Goal: Information Seeking & Learning: Learn about a topic

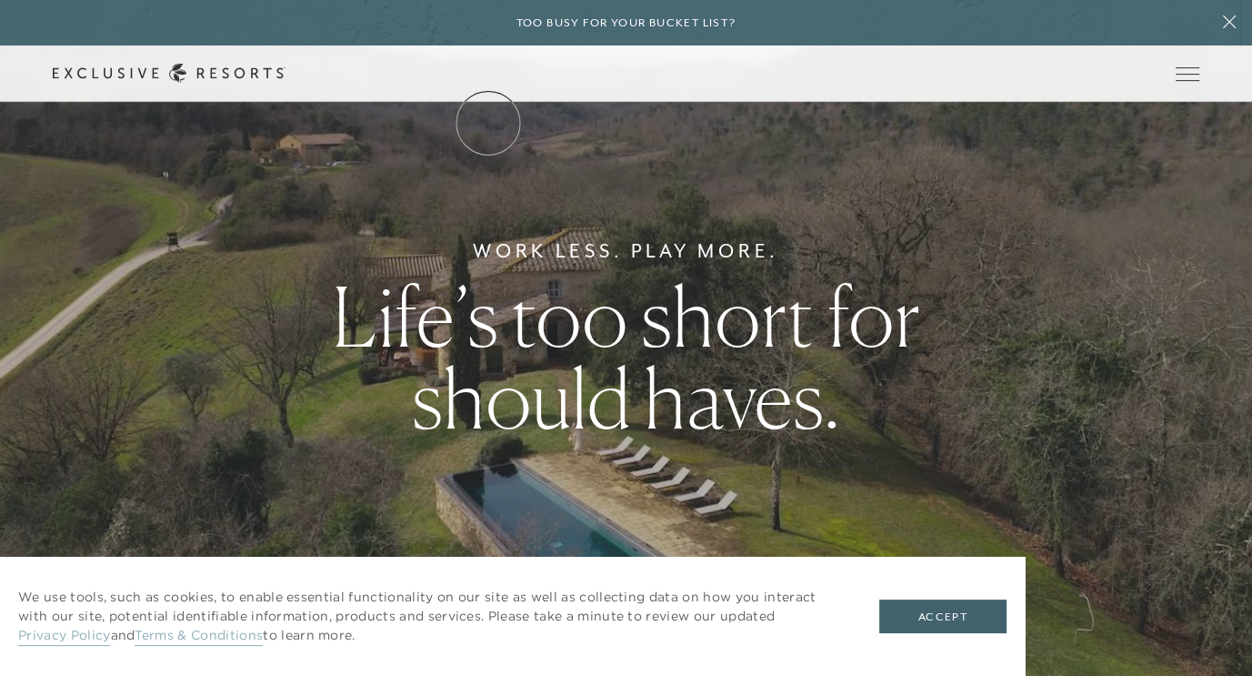
click at [0, 0] on link "The Collection" at bounding box center [0, 0] width 0 height 0
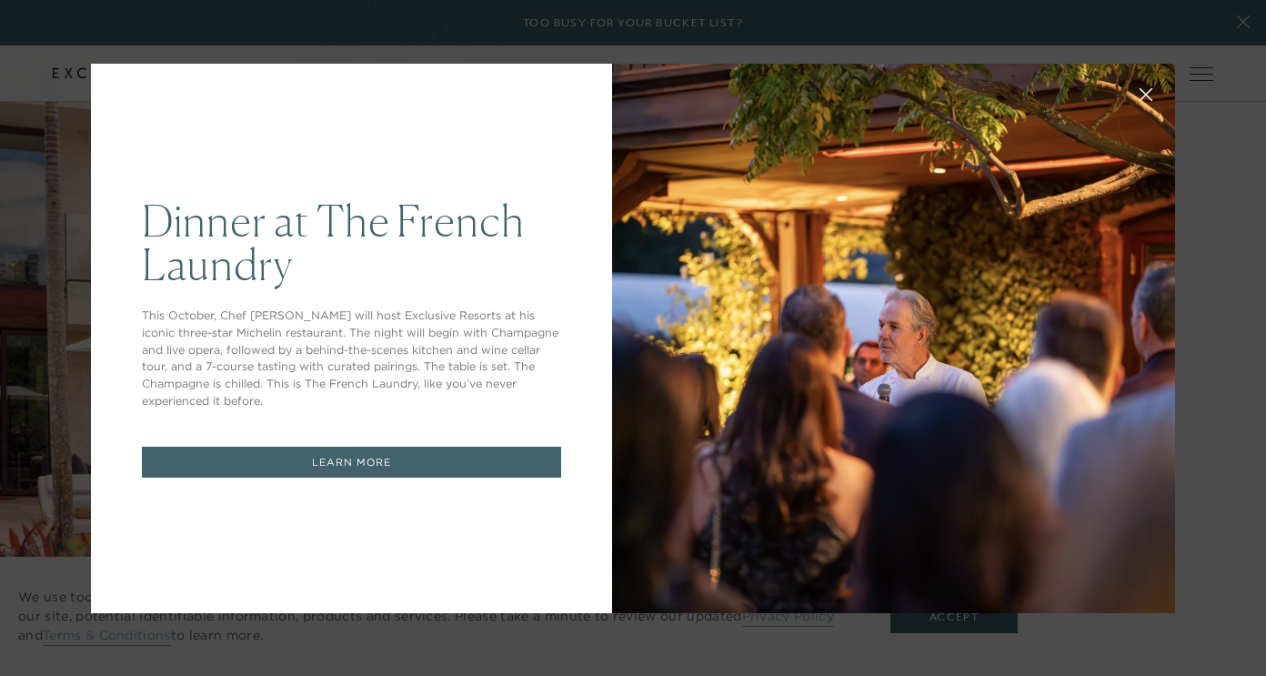
click at [839, 214] on div at bounding box center [893, 338] width 563 height 549
click at [365, 153] on div "Dinner at The French Laundry This October, Chef Thomas Keller will host Exclusi…" at bounding box center [351, 338] width 521 height 549
click at [1244, 22] on div "Dinner at The French Laundry This October, Chef Thomas Keller will host Exclusi…" at bounding box center [633, 338] width 1266 height 676
click at [1227, 21] on div "Dinner at The French Laundry This October, Chef Thomas Keller will host Exclusi…" at bounding box center [633, 338] width 1266 height 676
click at [542, 135] on div "Dinner at The French Laundry This October, Chef Thomas Keller will host Exclusi…" at bounding box center [351, 338] width 521 height 549
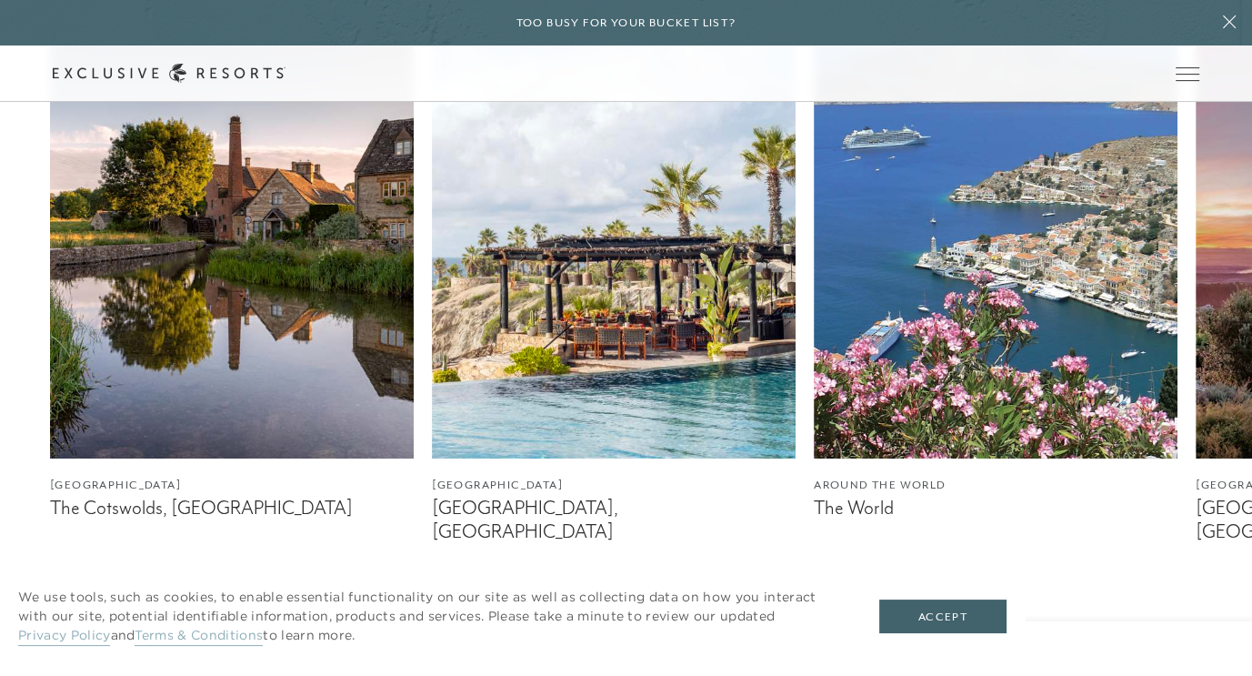
scroll to position [1091, 0]
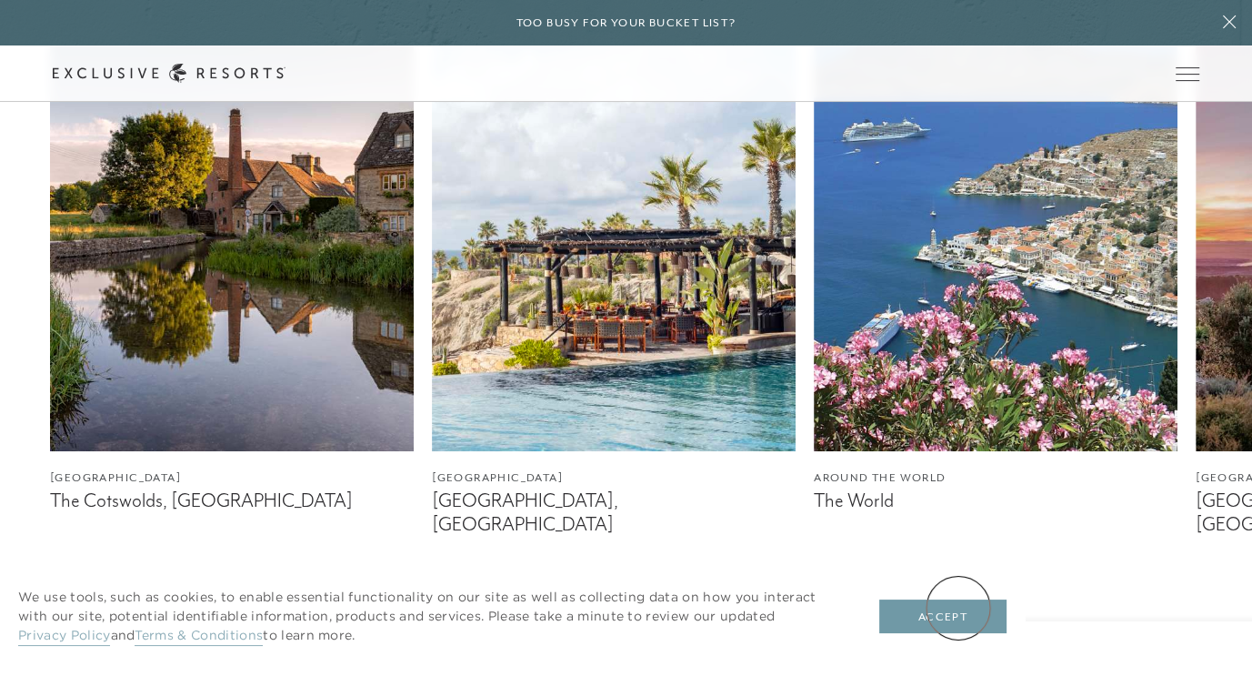
click at [958, 608] on button "Accept" at bounding box center [942, 616] width 127 height 35
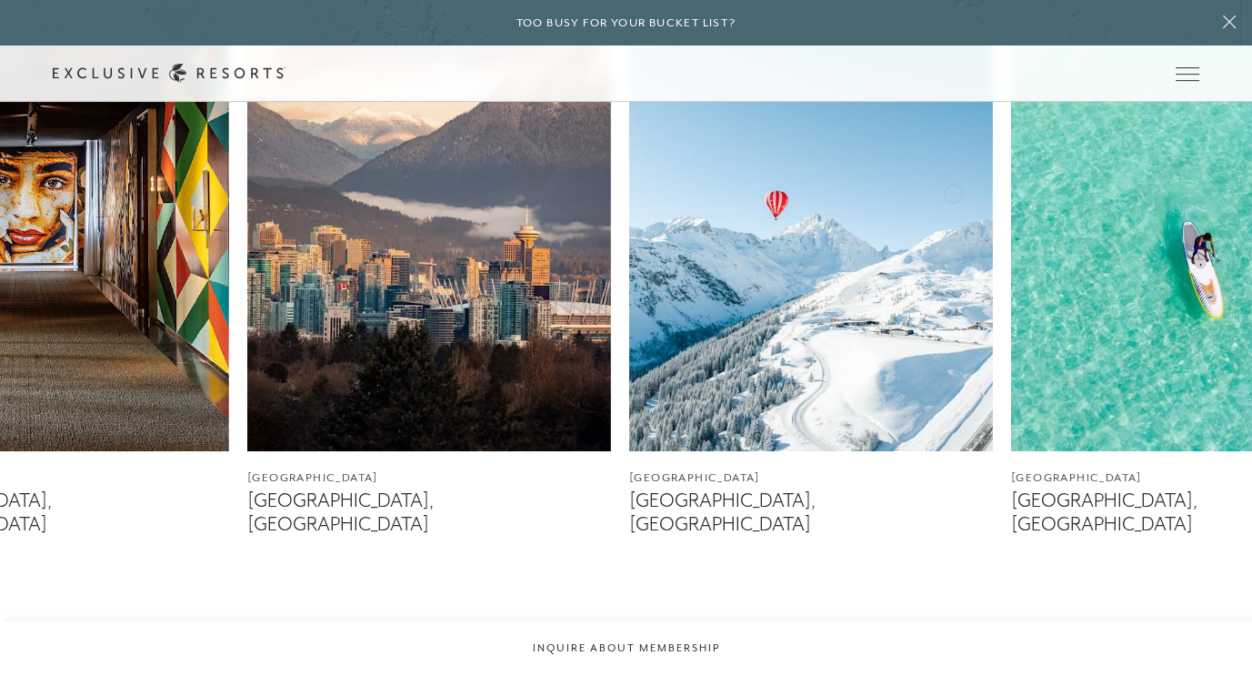
click at [0, 187] on img at bounding box center [47, 223] width 364 height 455
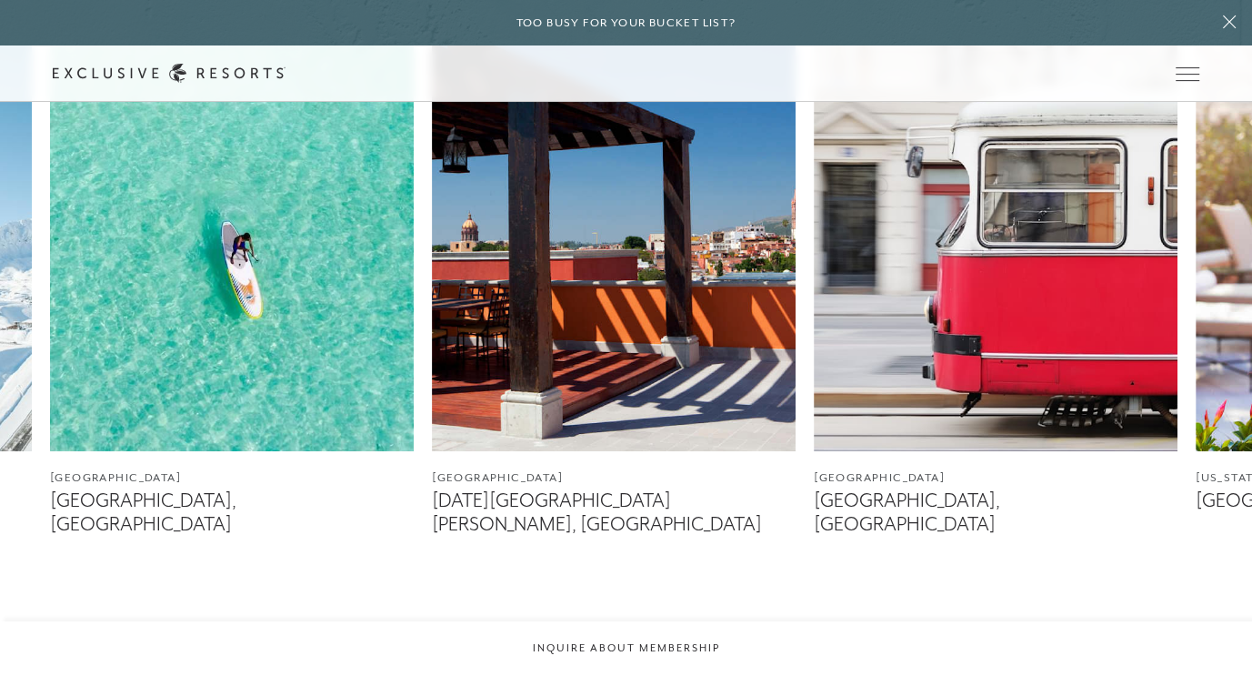
drag, startPoint x: 1171, startPoint y: 160, endPoint x: 833, endPoint y: 176, distance: 338.7
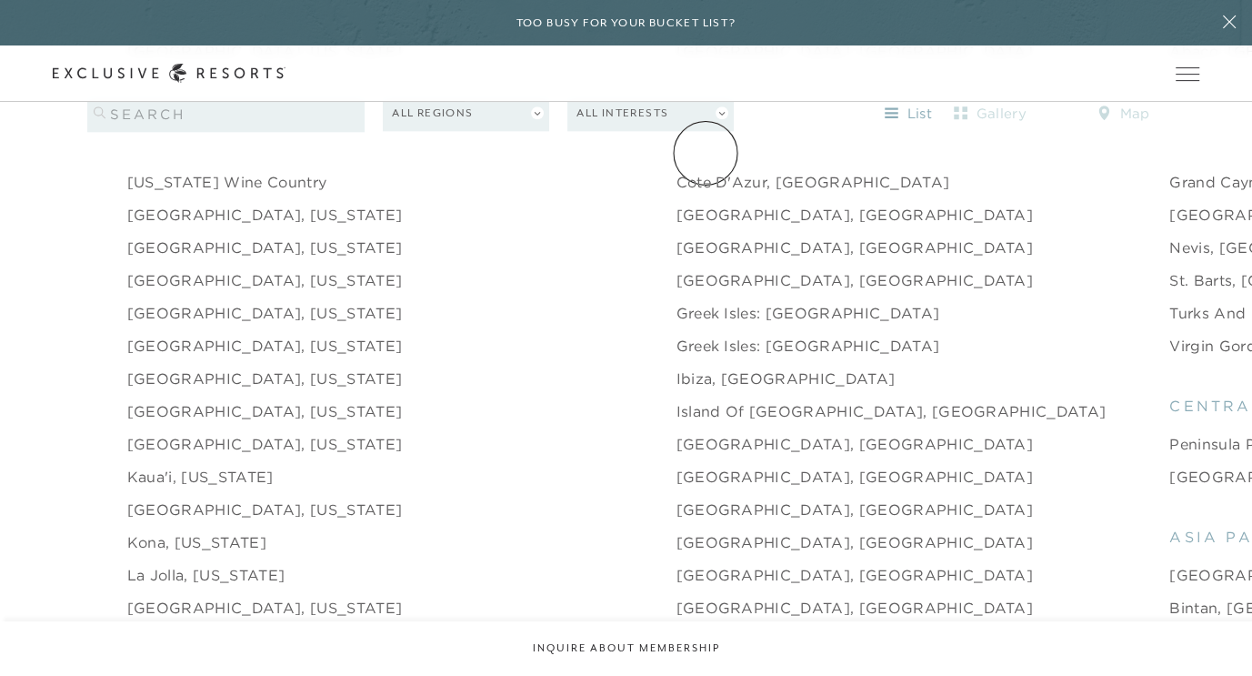
scroll to position [2092, 0]
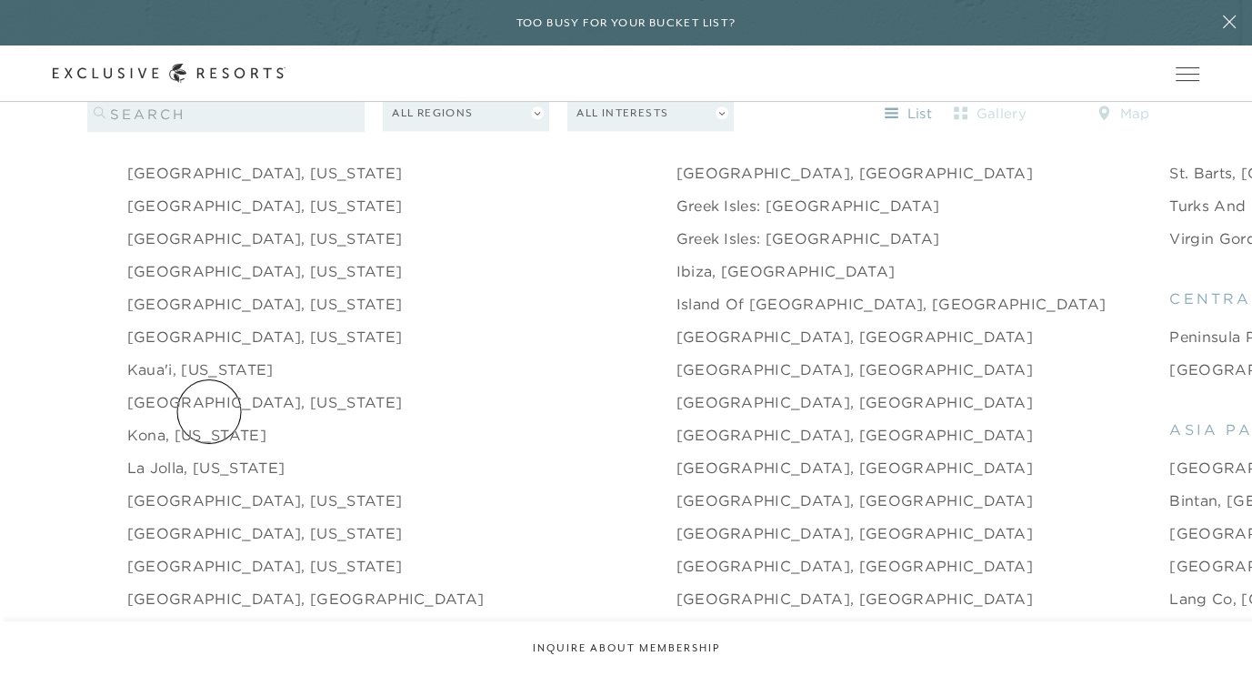
click at [210, 424] on link "Kona, [US_STATE]" at bounding box center [196, 435] width 139 height 22
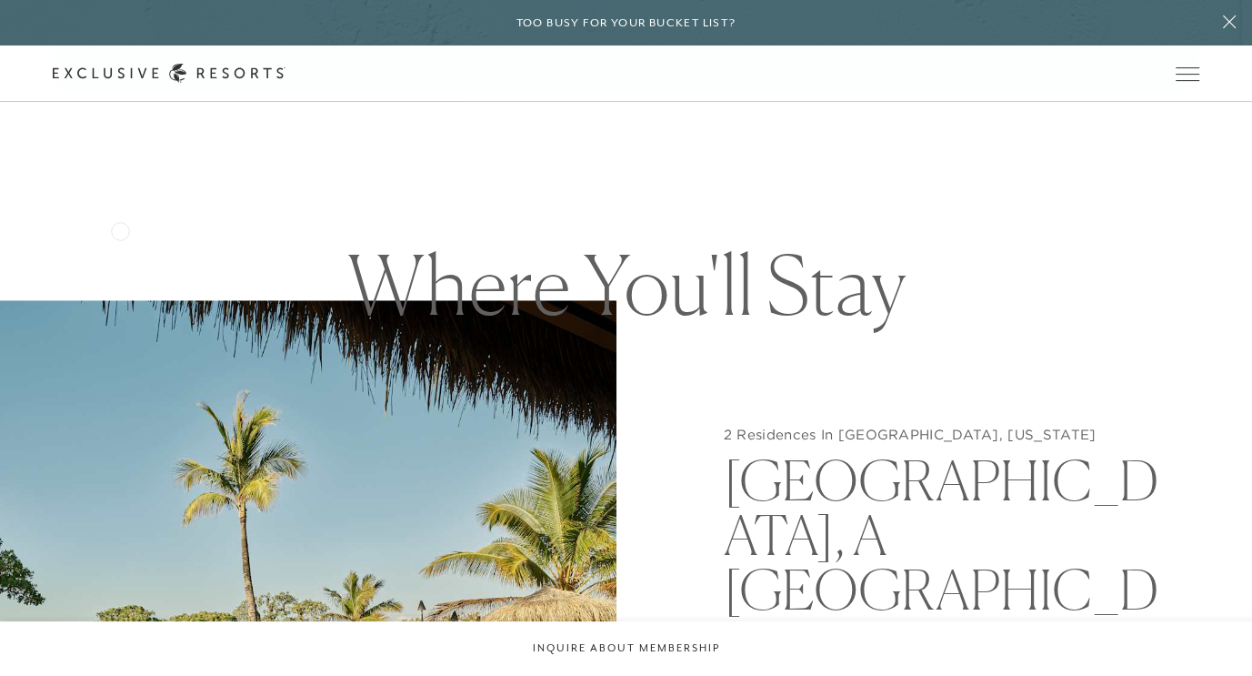
scroll to position [1637, 0]
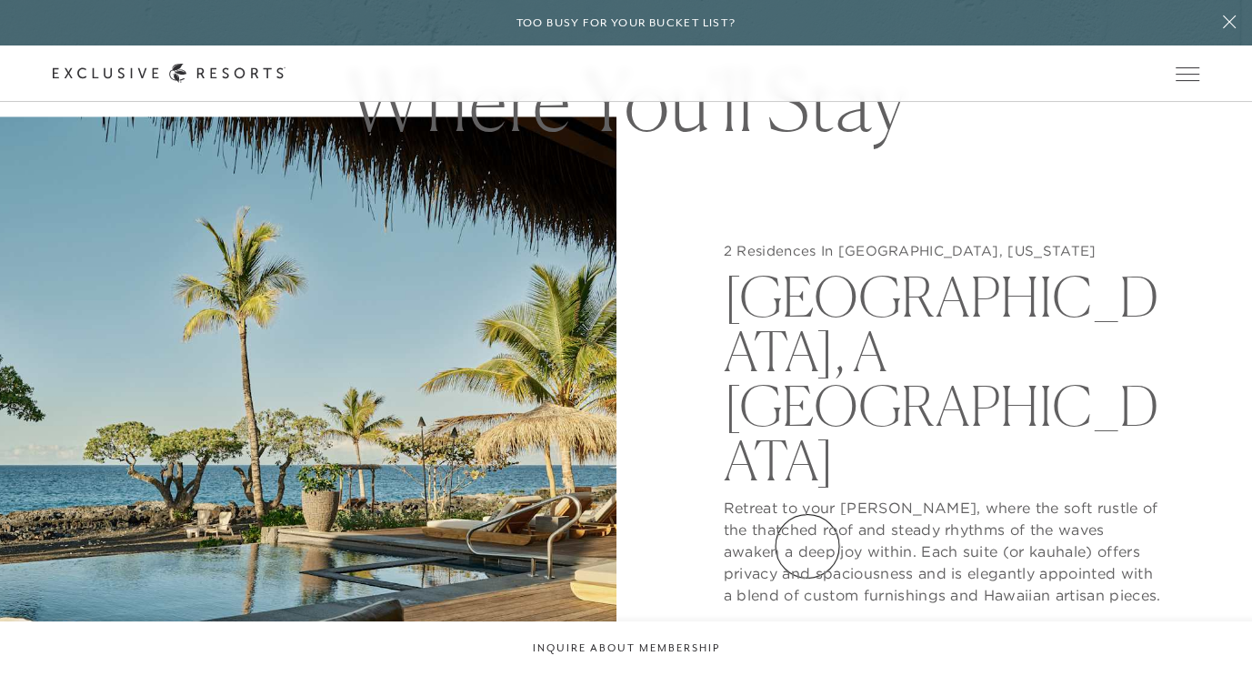
click at [808, 624] on button "View Gallery" at bounding box center [792, 641] width 136 height 35
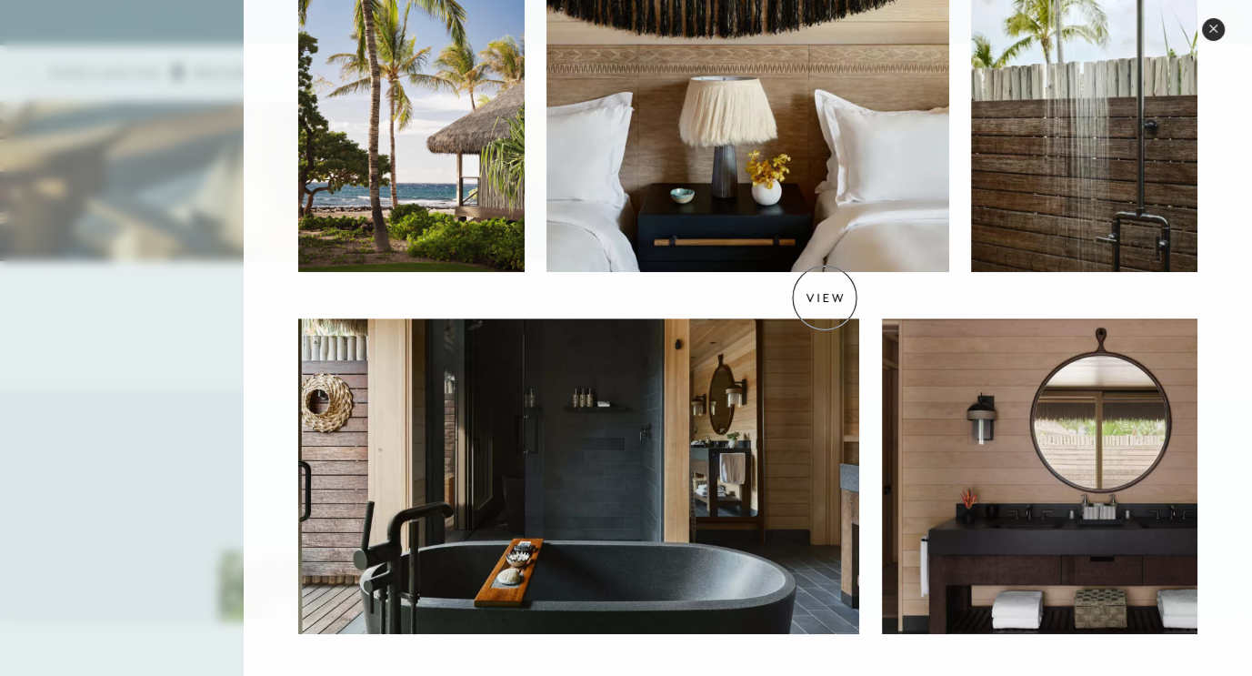
scroll to position [2274, 0]
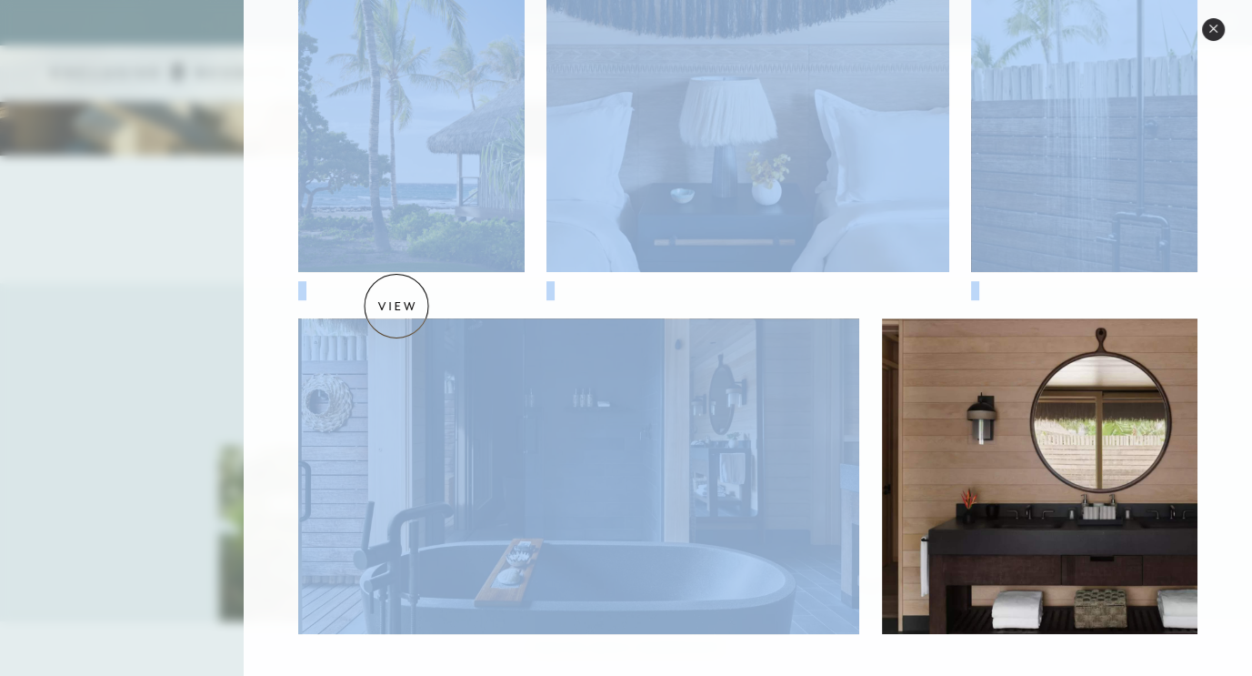
drag, startPoint x: 156, startPoint y: 317, endPoint x: 456, endPoint y: 306, distance: 300.4
click at [456, 306] on div "Skip to main content Too busy for your bucket list? Not a bucket list. A bluepr…" at bounding box center [626, 626] width 1252 height 5801
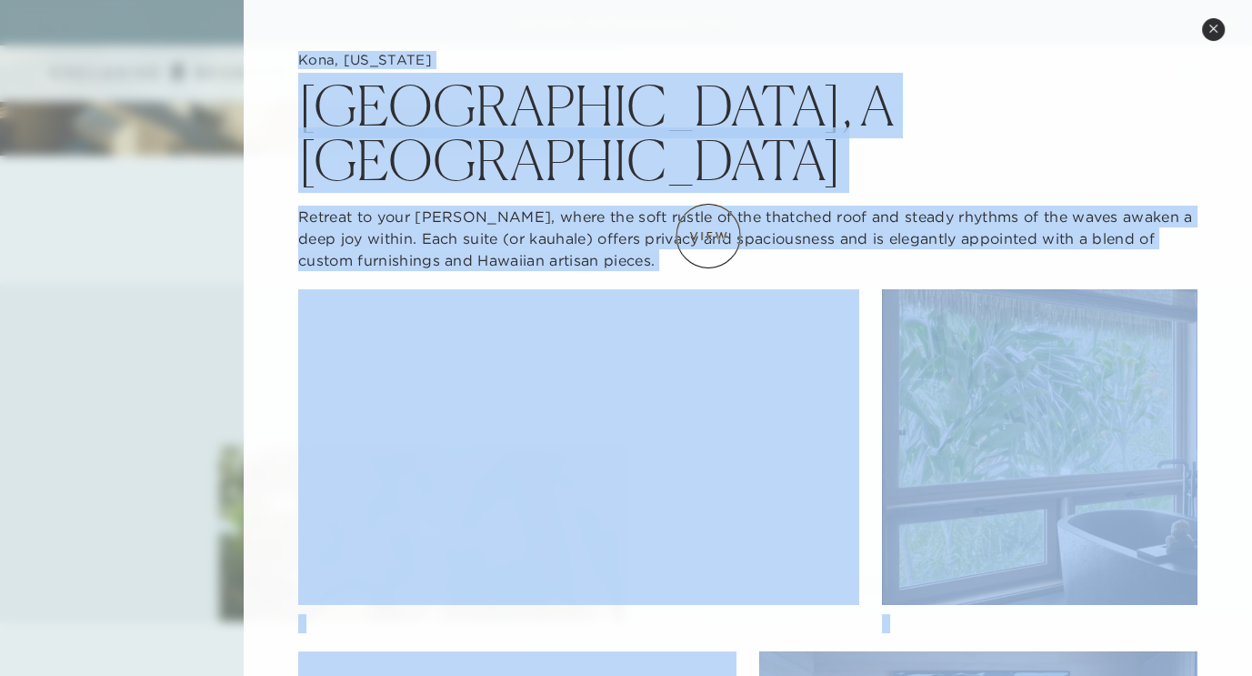
scroll to position [0, 0]
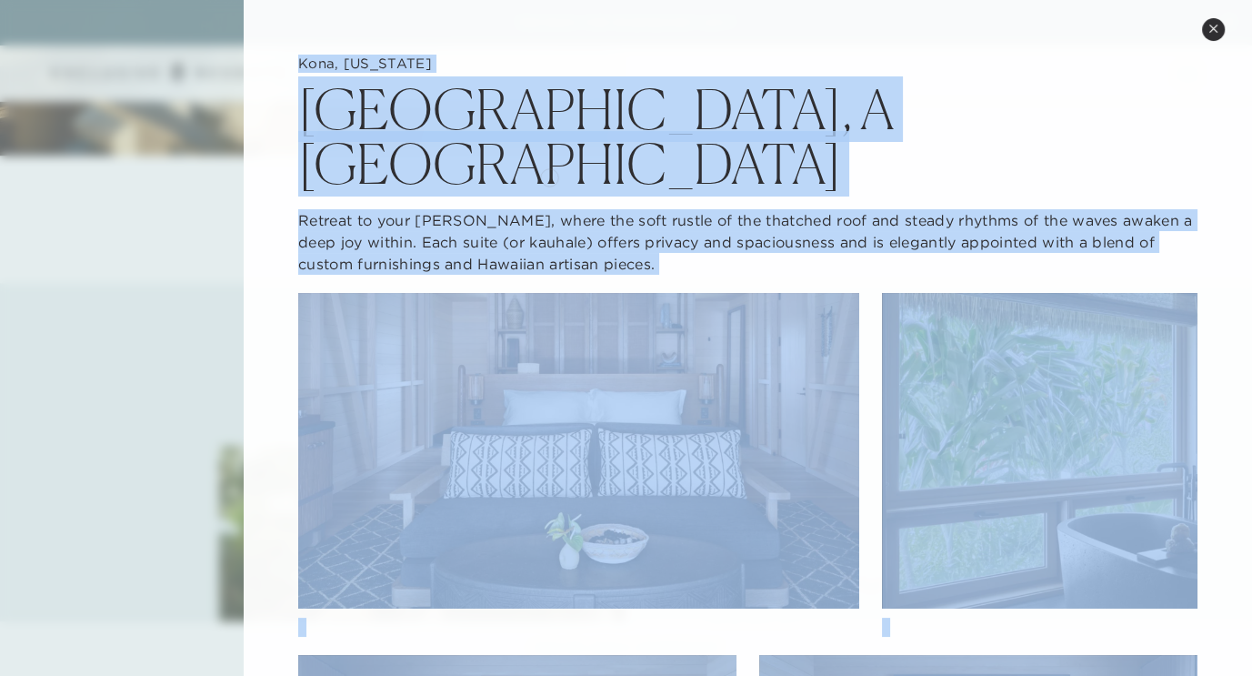
click at [549, 209] on p "Retreat to your [PERSON_NAME], where the soft rustle of the thatched roof and s…" at bounding box center [747, 241] width 899 height 65
drag, startPoint x: 1124, startPoint y: 106, endPoint x: 653, endPoint y: 97, distance: 471.2
click at [656, 98] on div "[GEOGRAPHIC_DATA], A [GEOGRAPHIC_DATA]" at bounding box center [747, 132] width 899 height 118
click at [929, 209] on p "Retreat to your [PERSON_NAME], where the soft rustle of the thatched roof and s…" at bounding box center [747, 241] width 899 height 65
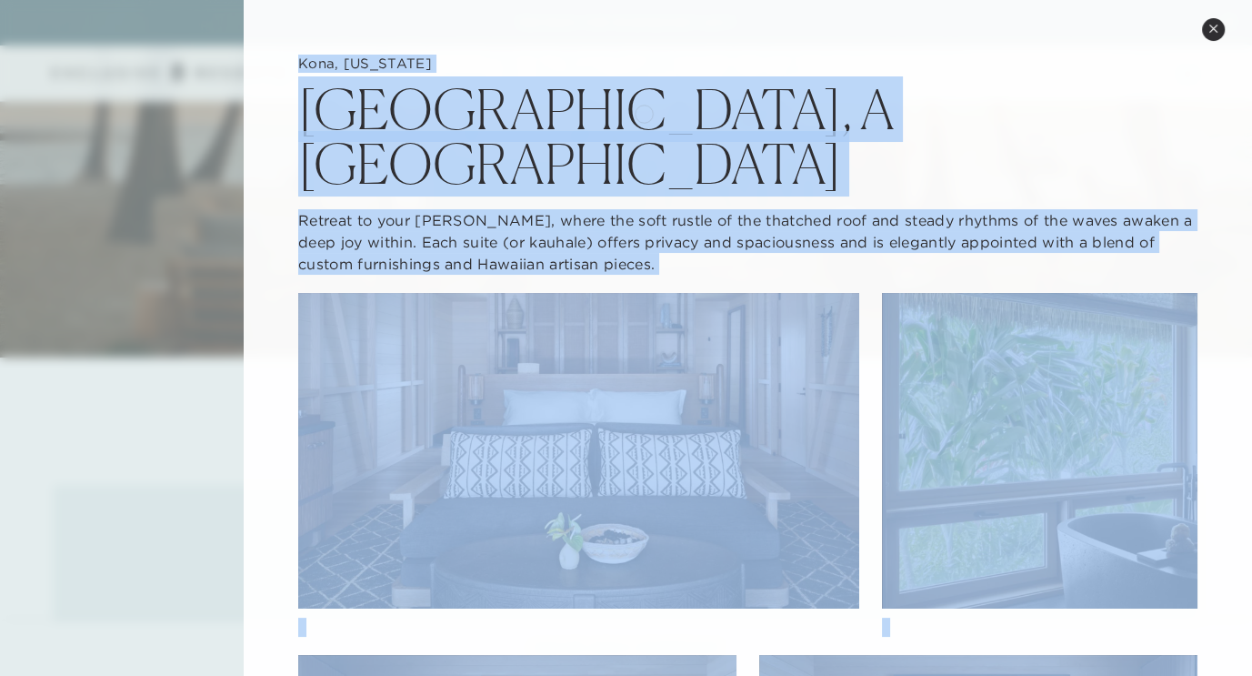
scroll to position [273, 0]
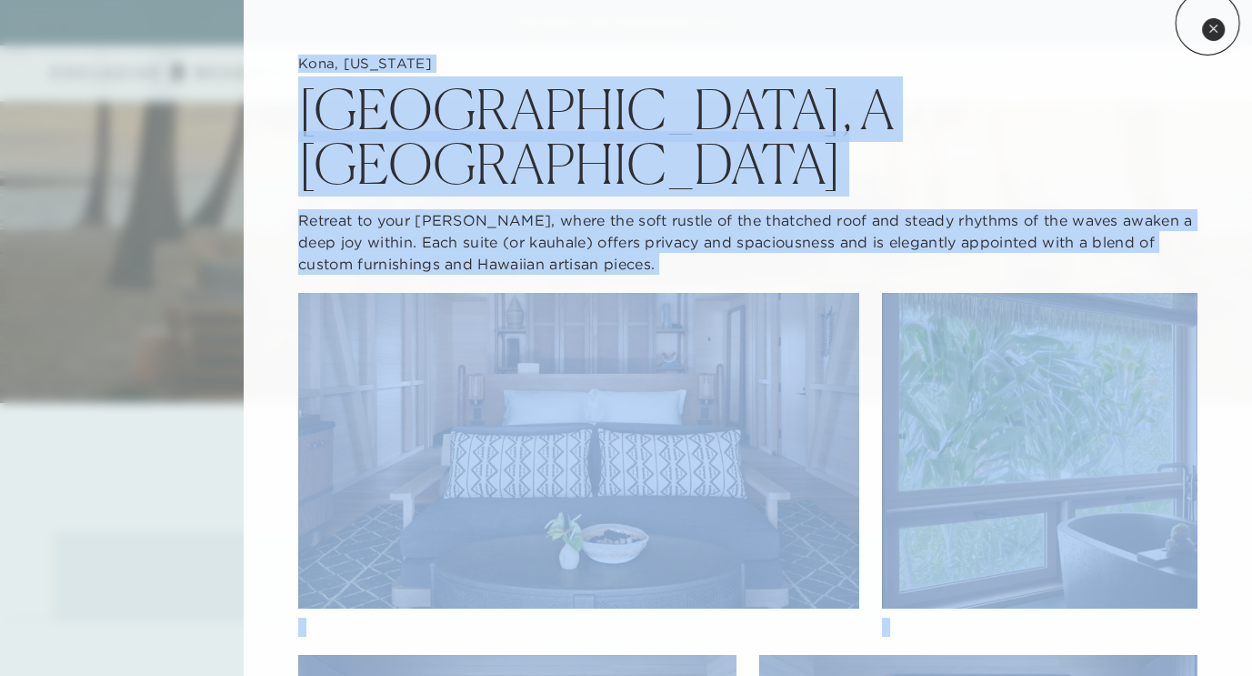
click at [1209, 24] on icon at bounding box center [1214, 29] width 10 height 10
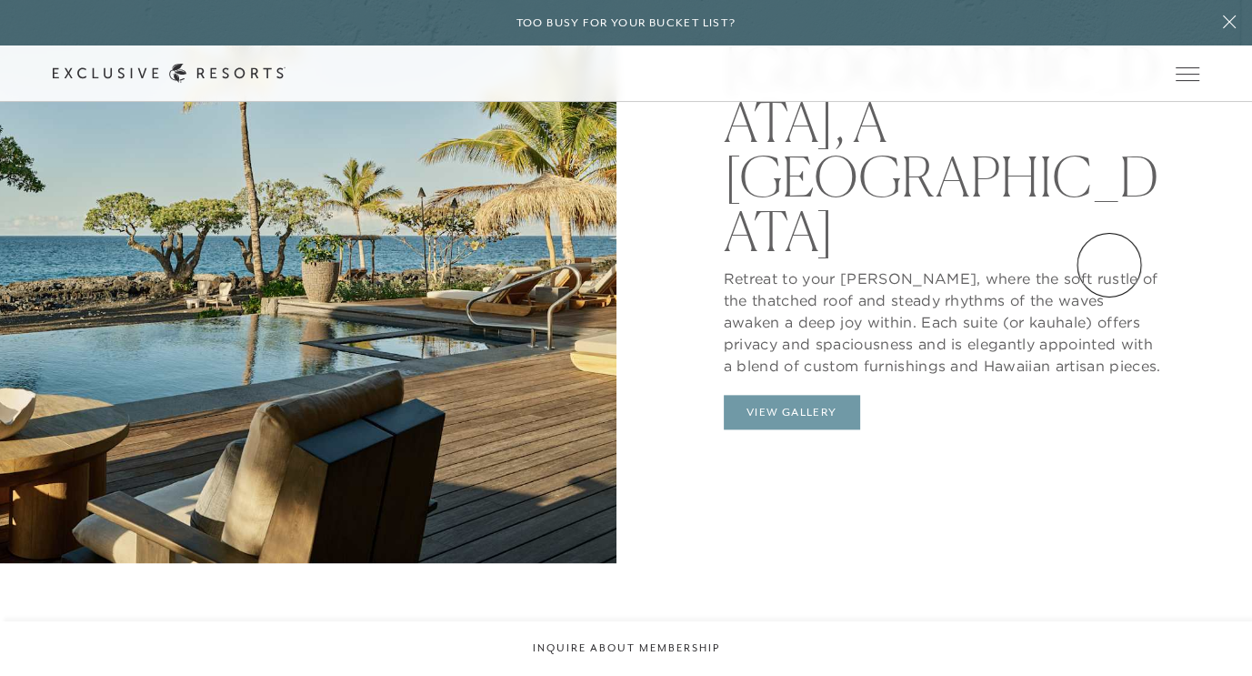
scroll to position [1754, 0]
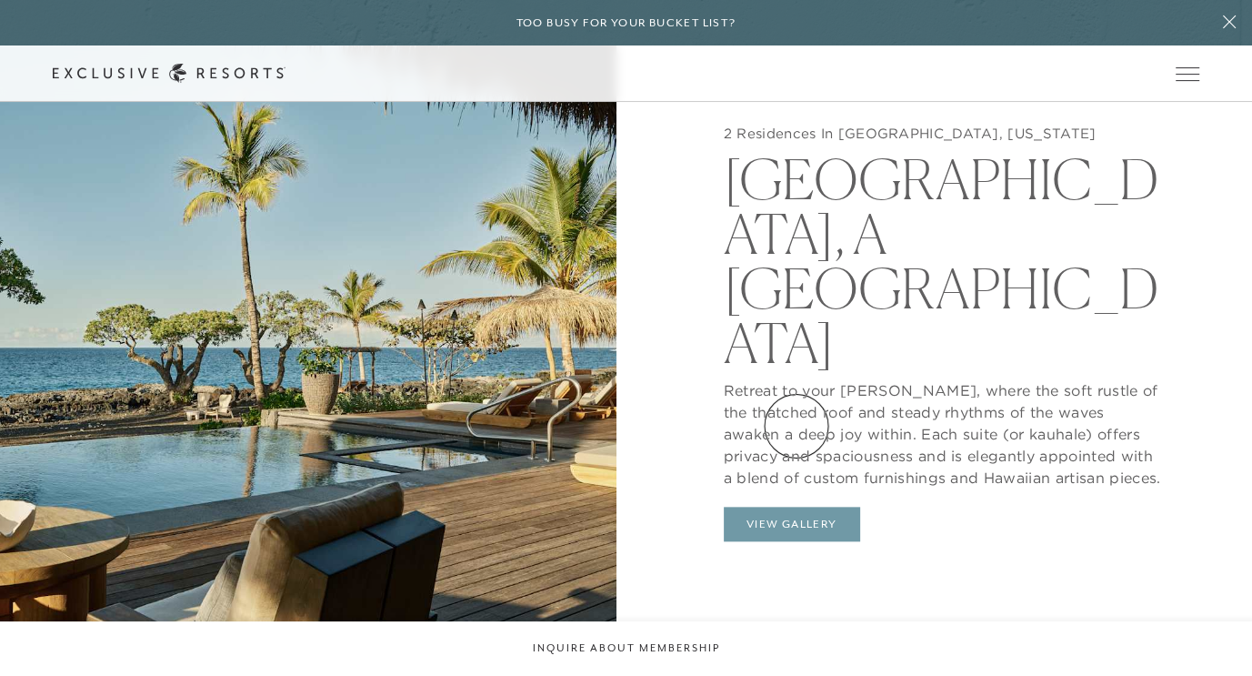
click at [797, 507] on button "View Gallery" at bounding box center [792, 524] width 136 height 35
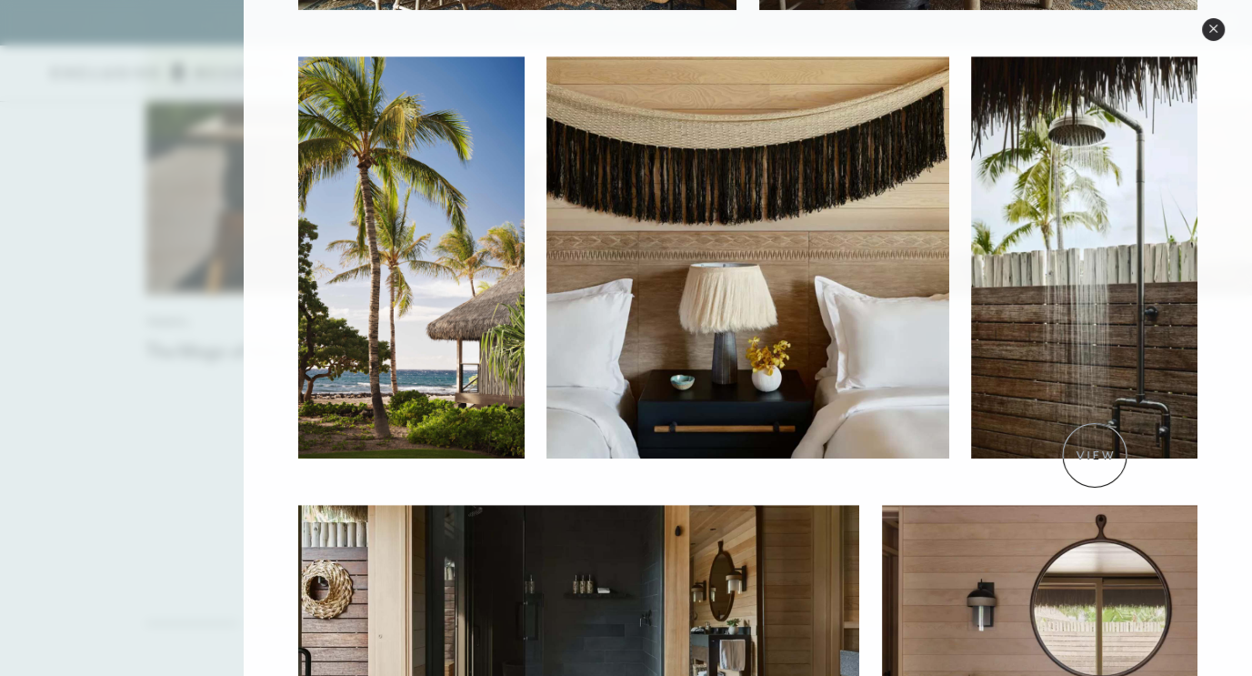
scroll to position [805, 0]
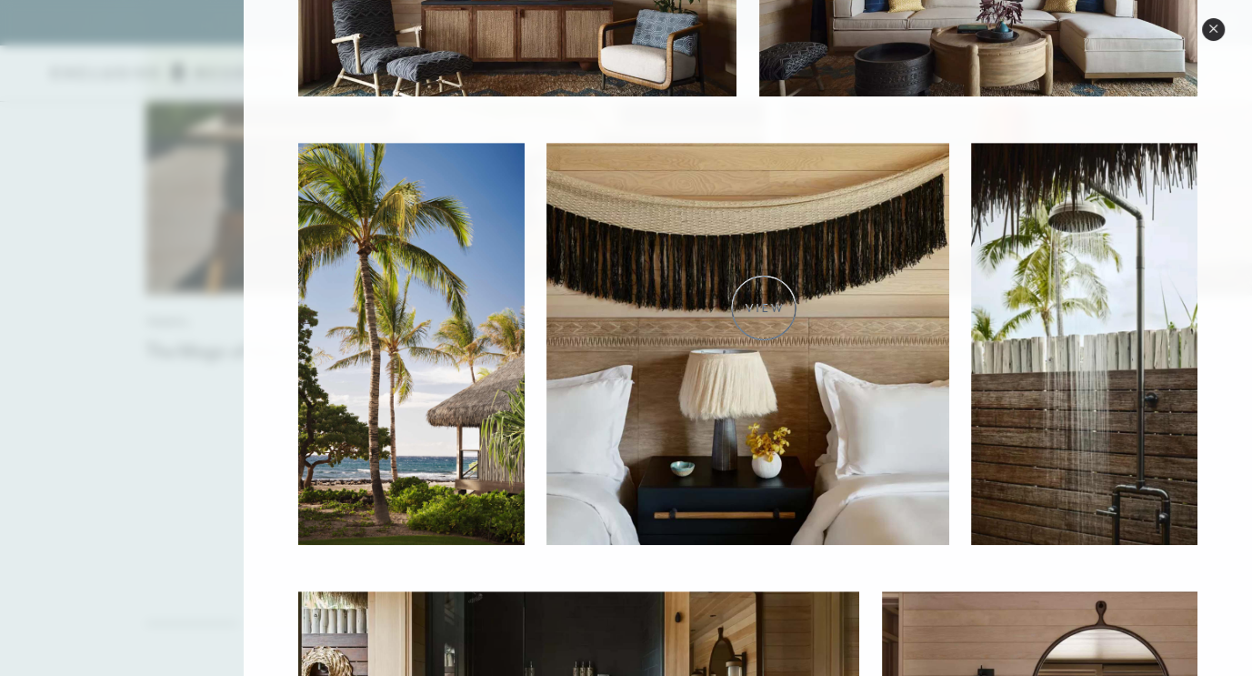
click at [764, 307] on img at bounding box center [748, 344] width 402 height 402
click at [712, 211] on img at bounding box center [748, 344] width 402 height 402
click at [713, 210] on img at bounding box center [748, 344] width 402 height 402
click at [714, 210] on img at bounding box center [748, 344] width 402 height 402
drag, startPoint x: 717, startPoint y: 209, endPoint x: 629, endPoint y: 246, distance: 94.6
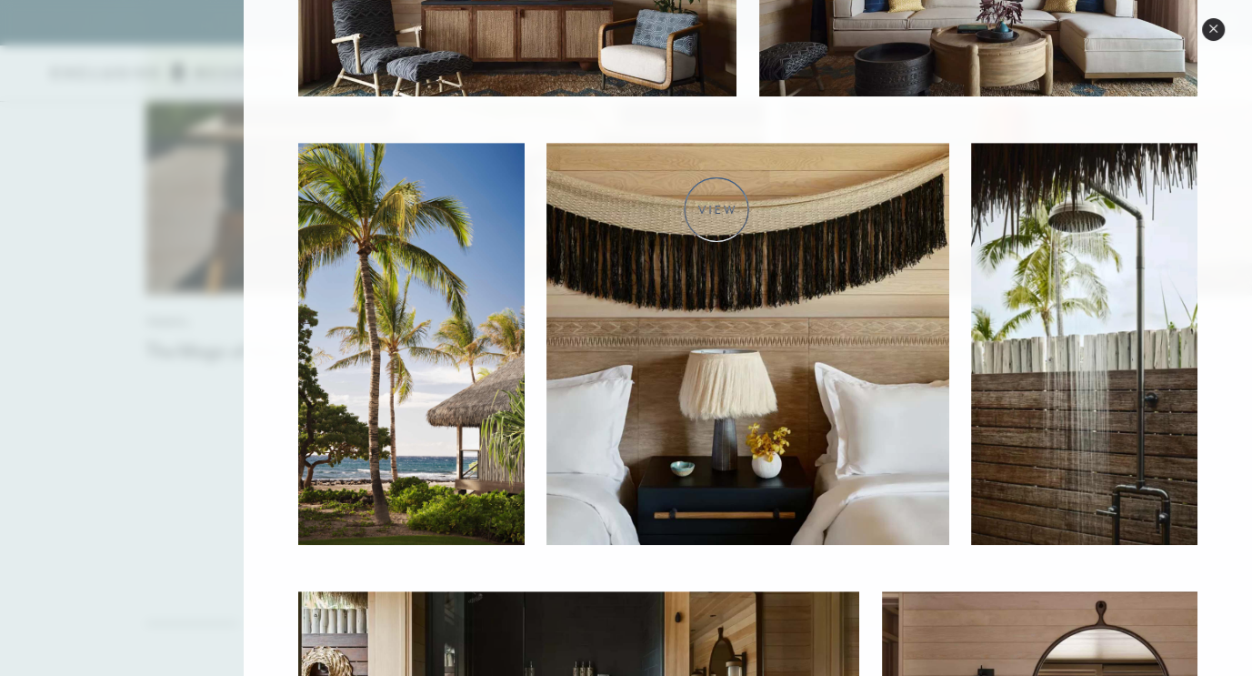
click at [629, 246] on img at bounding box center [748, 344] width 402 height 402
click at [729, 238] on img at bounding box center [748, 344] width 402 height 402
click at [657, 333] on img at bounding box center [748, 344] width 402 height 402
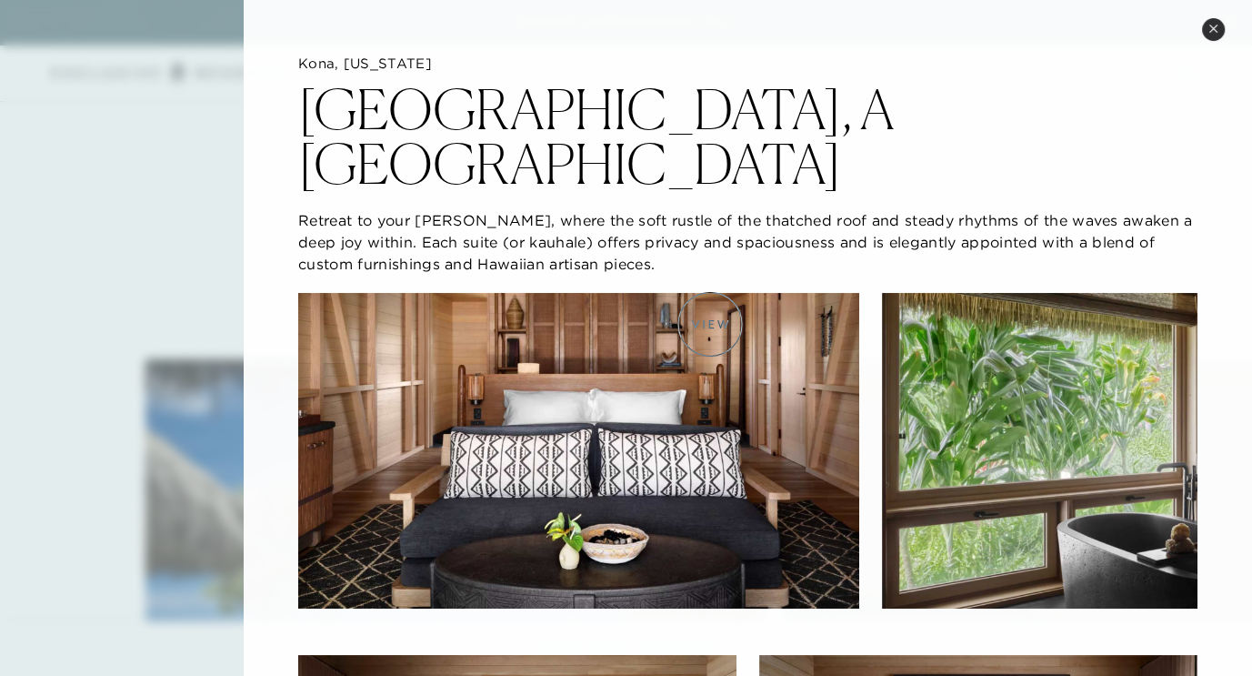
scroll to position [3521, 0]
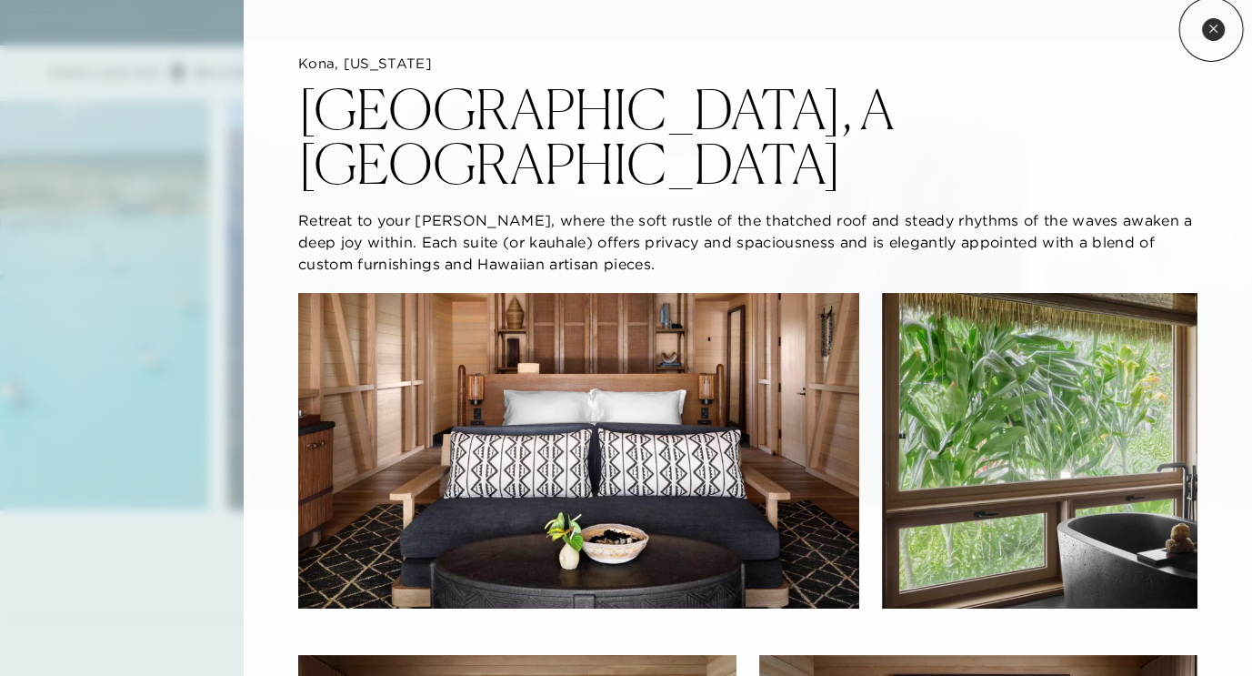
click at [1211, 29] on icon at bounding box center [1214, 29] width 10 height 10
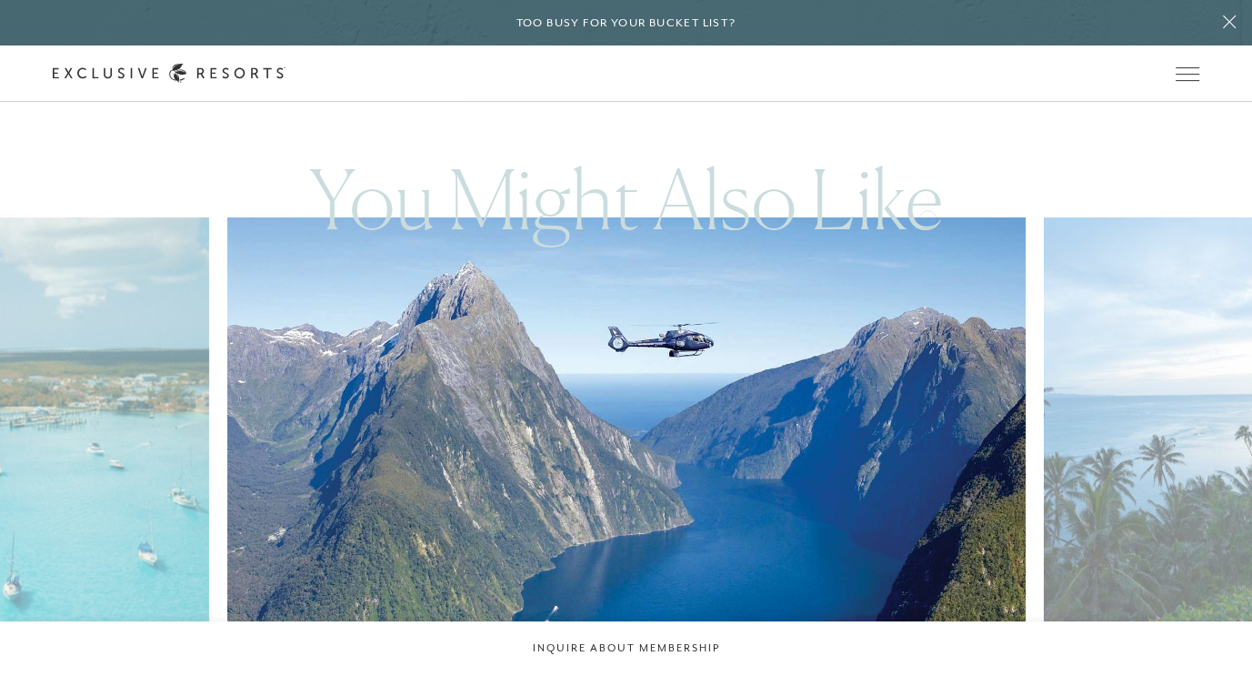
scroll to position [3365, 0]
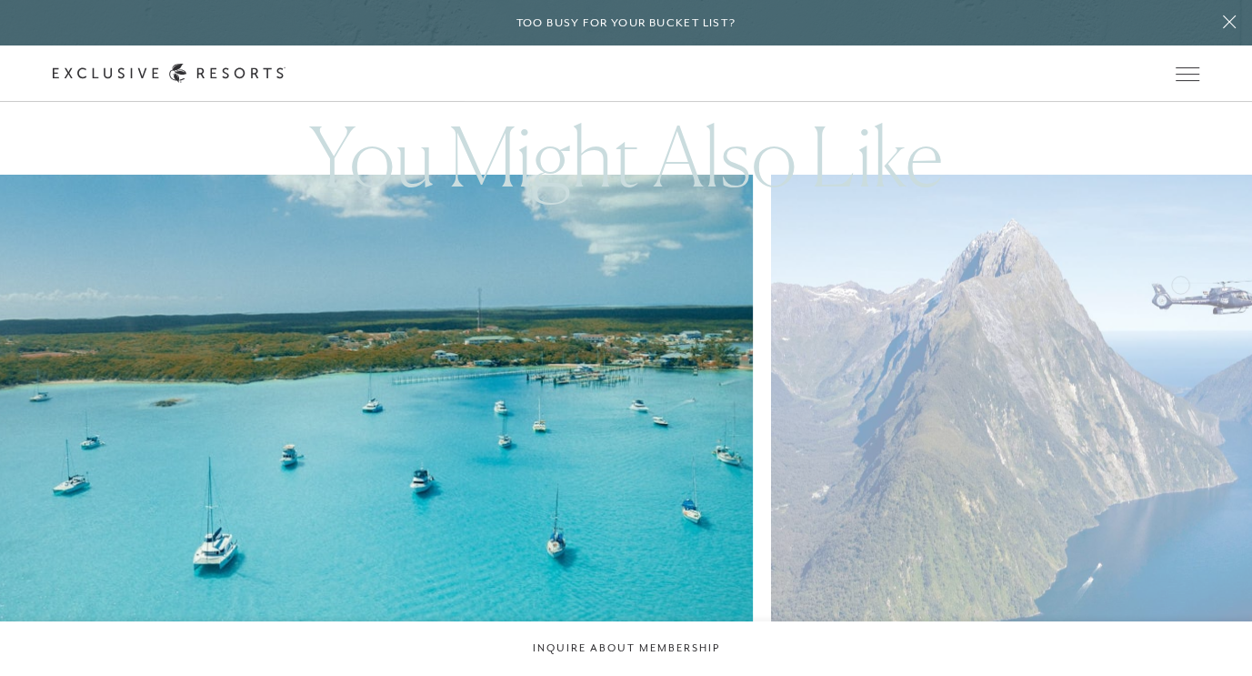
click at [85, 249] on img at bounding box center [380, 420] width 879 height 540
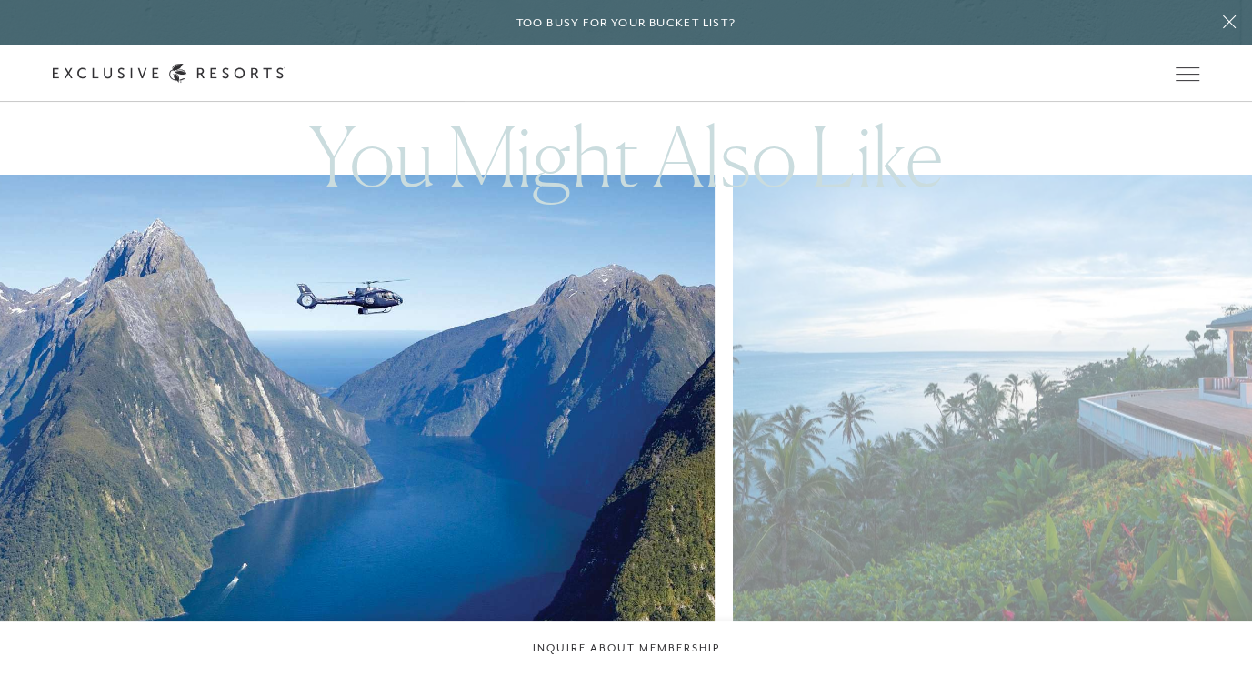
click at [4, 249] on img at bounding box center [342, 420] width 879 height 540
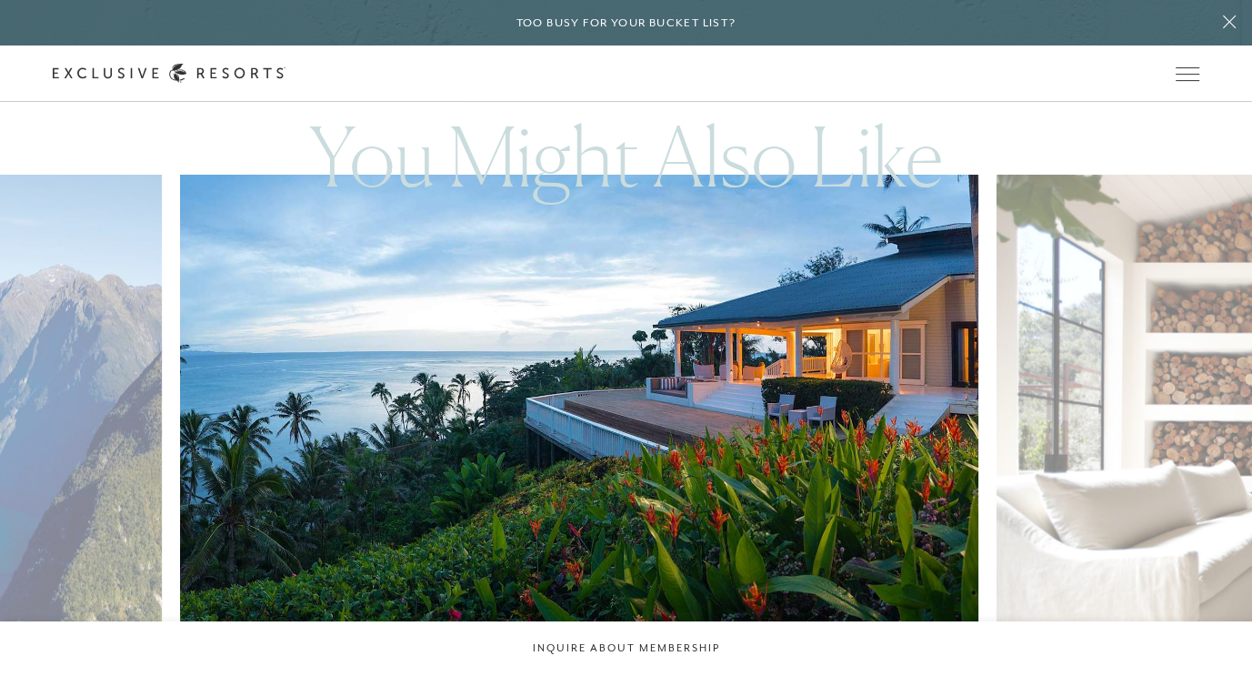
click at [316, 199] on img at bounding box center [605, 420] width 879 height 540
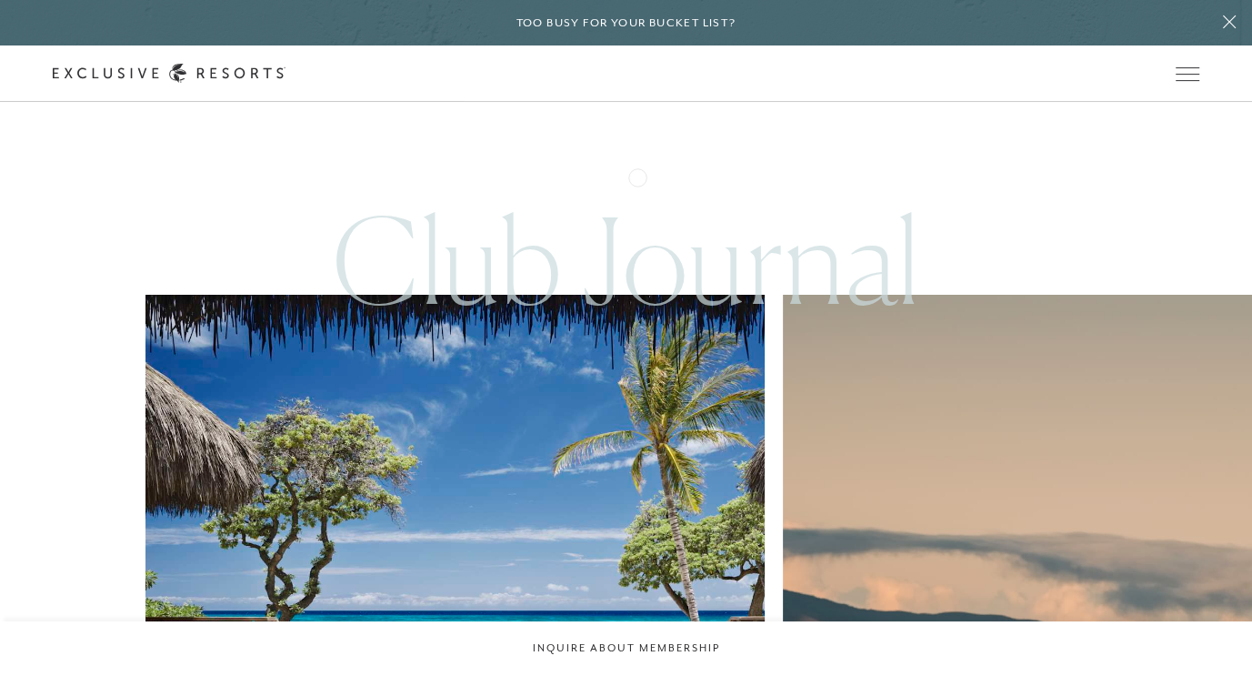
scroll to position [4184, 0]
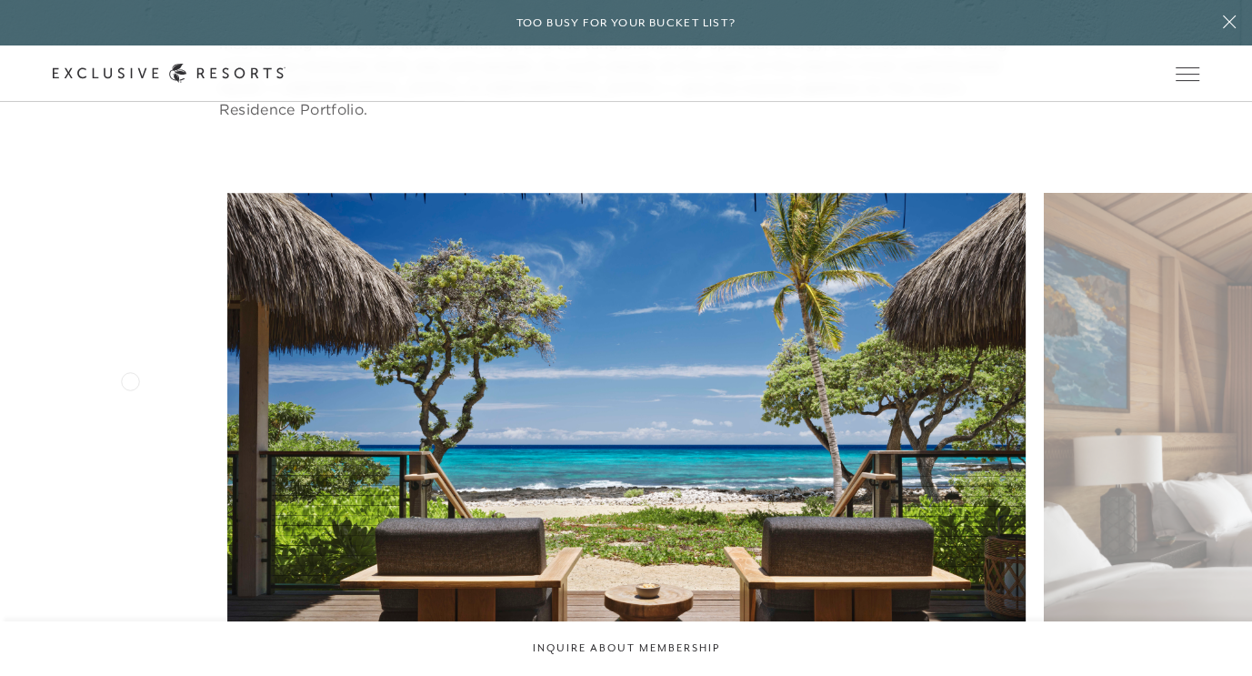
scroll to position [1182, 0]
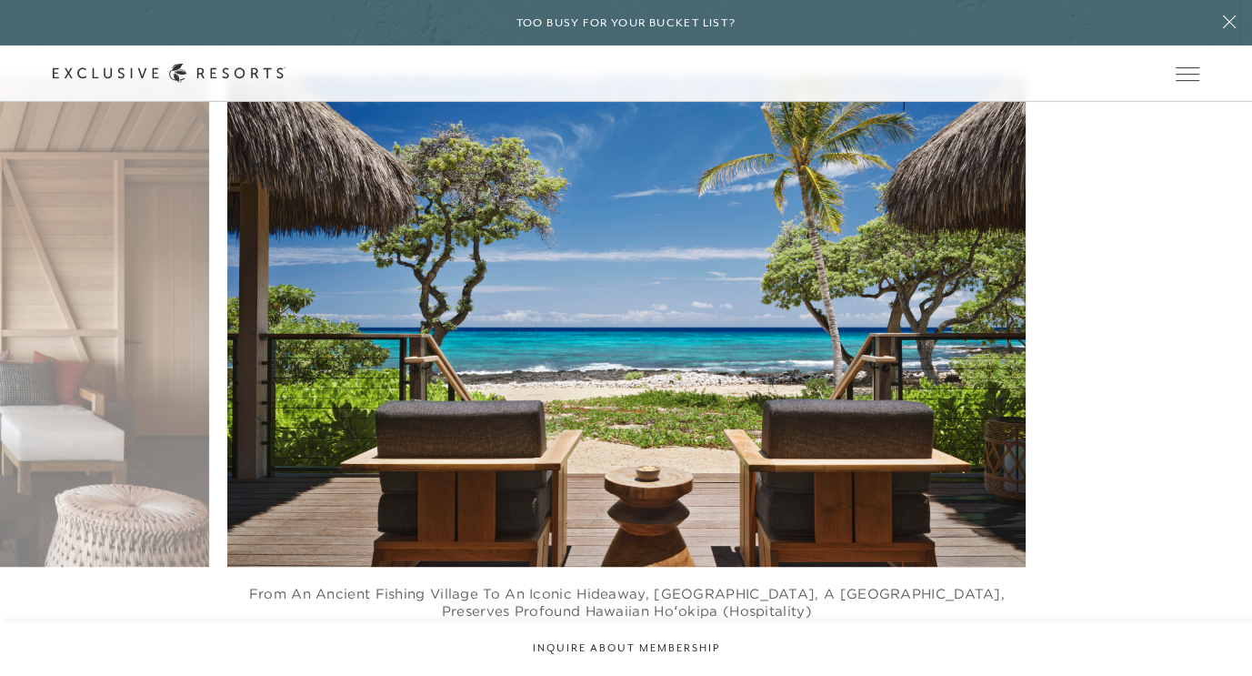
click at [816, 323] on figure "From an ancient fishing village to an iconic hideaway, [GEOGRAPHIC_DATA], A [GE…" at bounding box center [626, 365] width 799 height 581
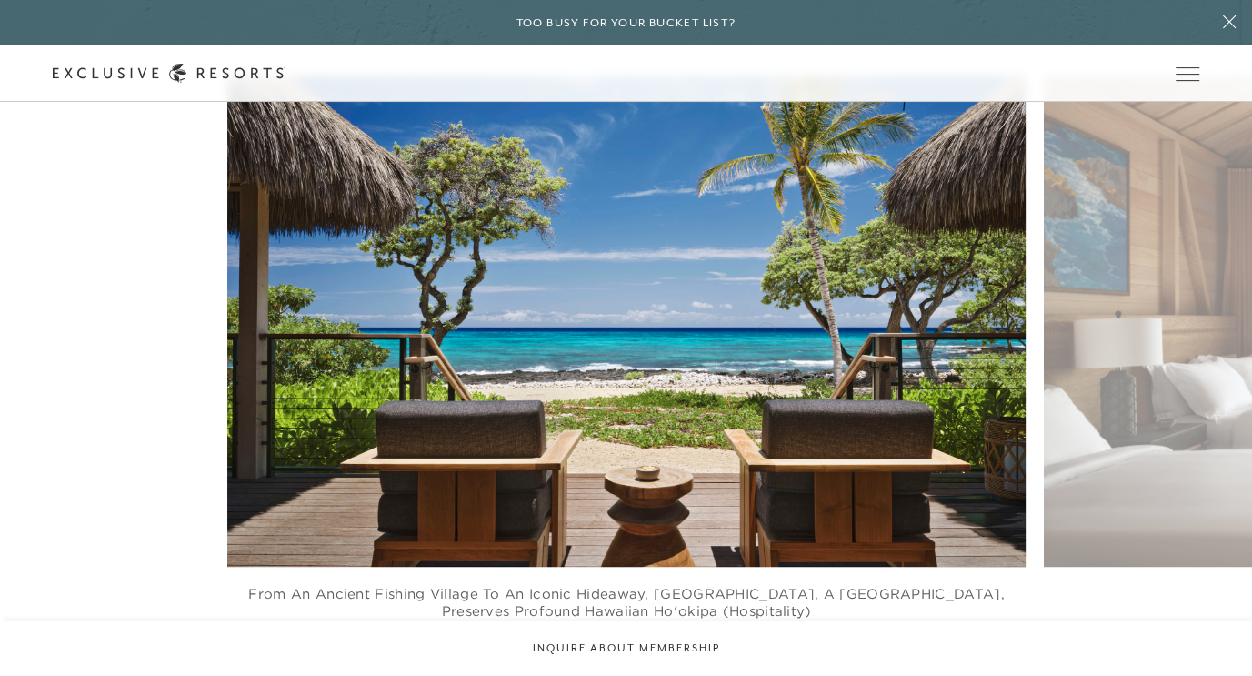
click at [427, 330] on figure "From an ancient fishing village to an iconic hideaway, [GEOGRAPHIC_DATA], A [GE…" at bounding box center [626, 365] width 799 height 581
click at [227, 329] on figure "From an ancient fishing village to an iconic hideaway, [GEOGRAPHIC_DATA], A [GE…" at bounding box center [626, 365] width 799 height 581
click at [297, 248] on figure "From an ancient fishing village to an iconic hideaway, [GEOGRAPHIC_DATA], A [GE…" at bounding box center [626, 365] width 799 height 581
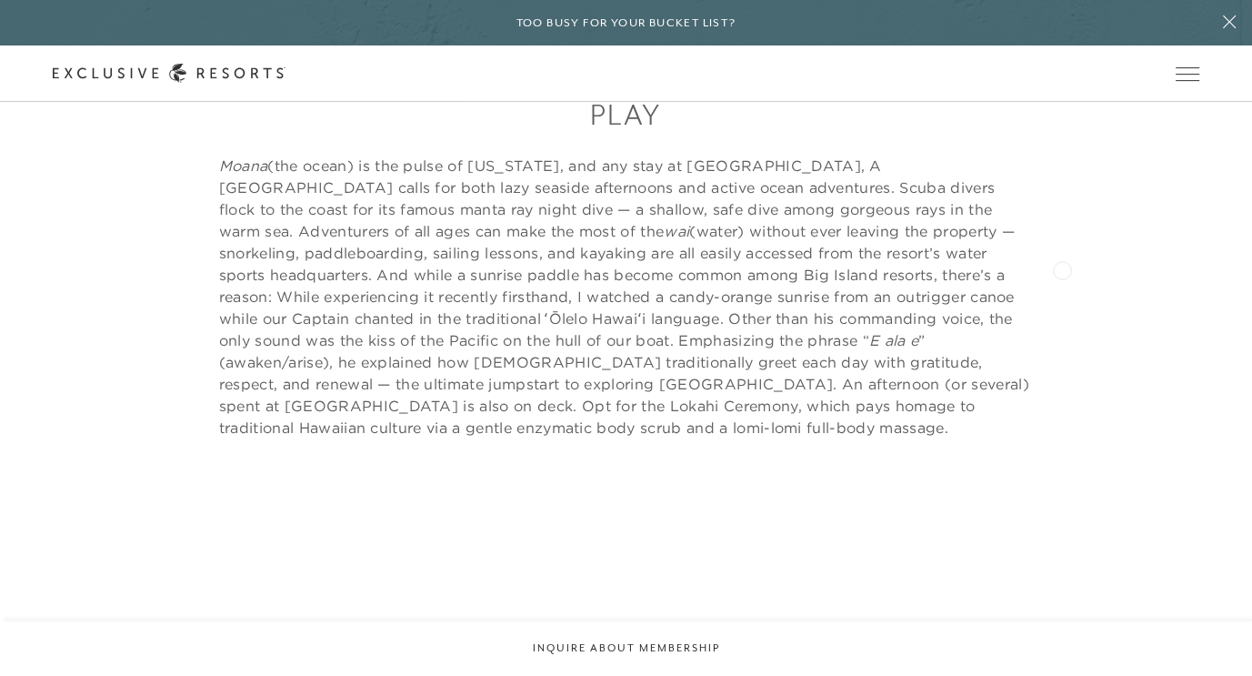
scroll to position [3365, 0]
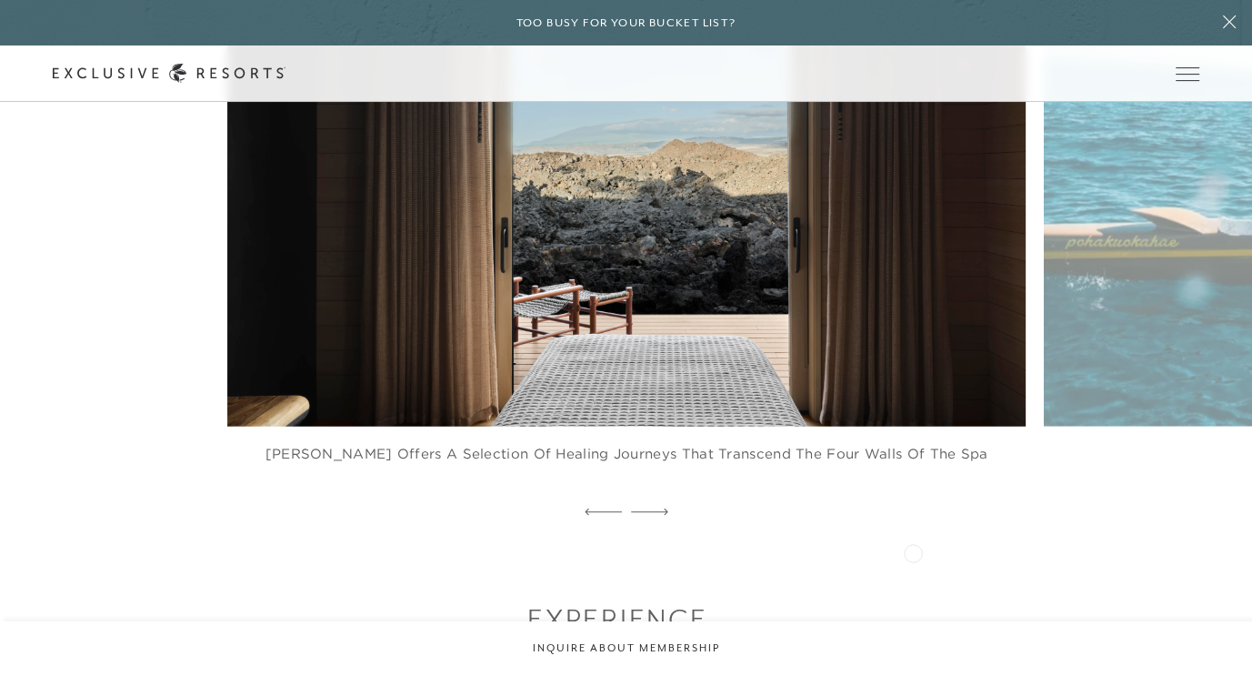
scroll to position [3407, 0]
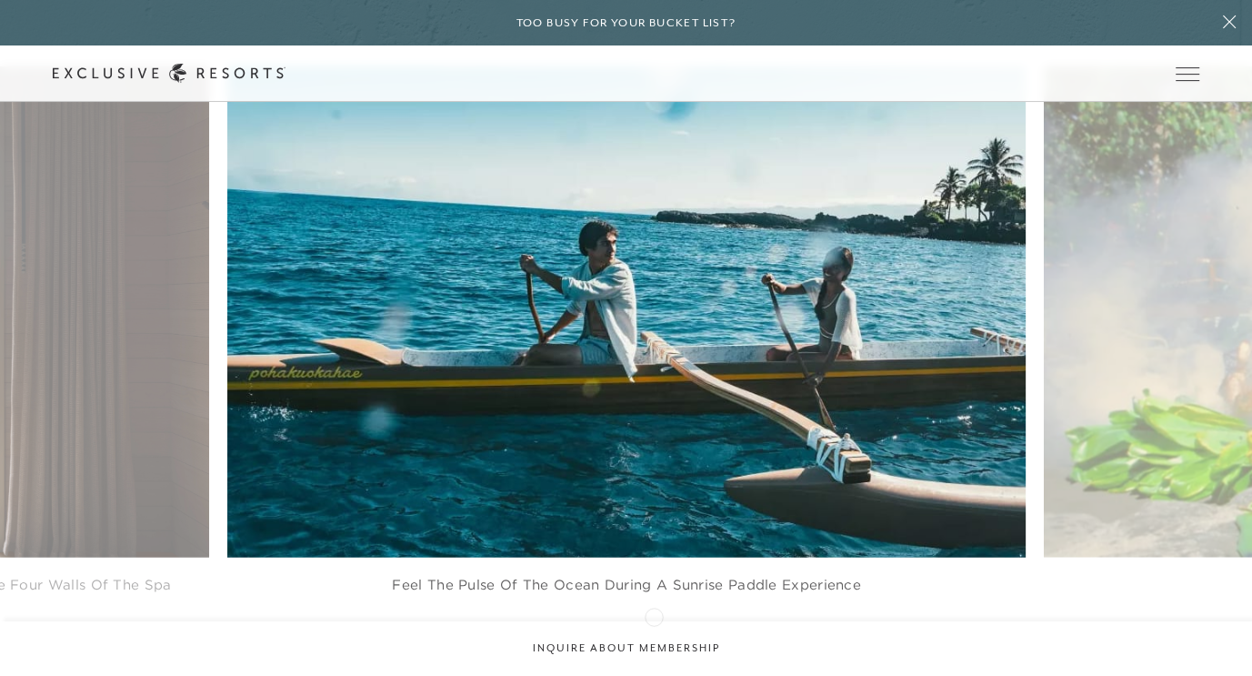
click at [654, 639] on icon at bounding box center [649, 642] width 37 height 6
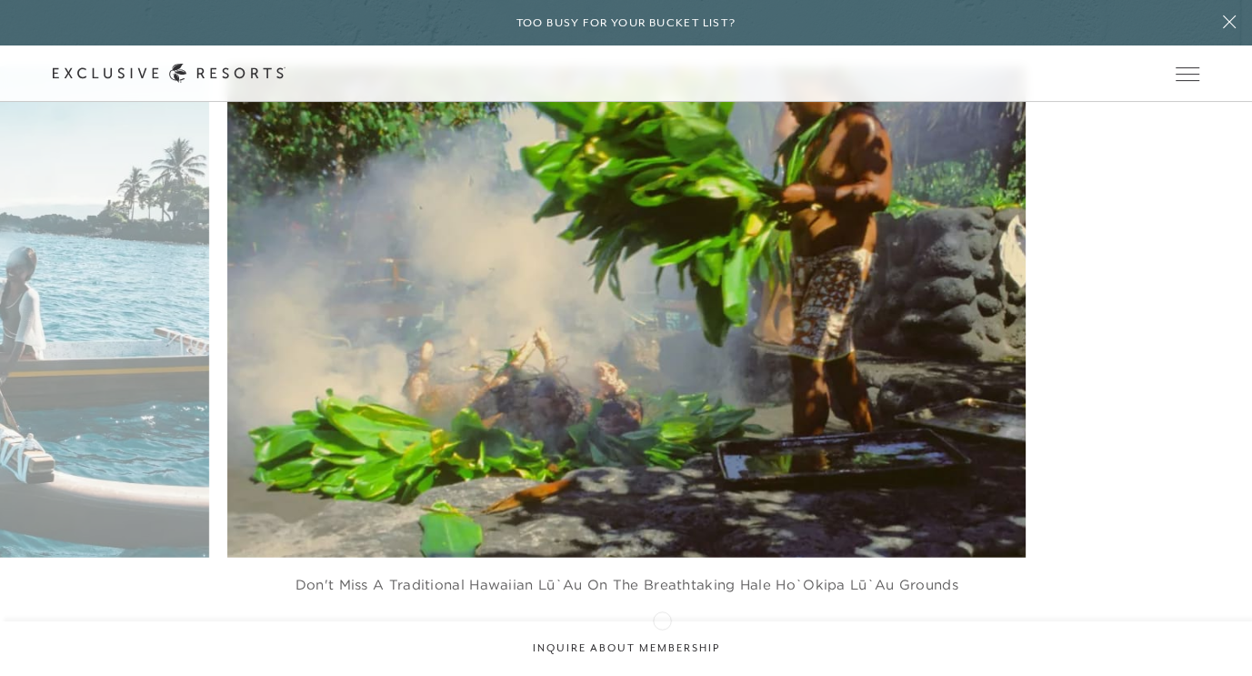
click at [662, 639] on icon at bounding box center [649, 642] width 37 height 7
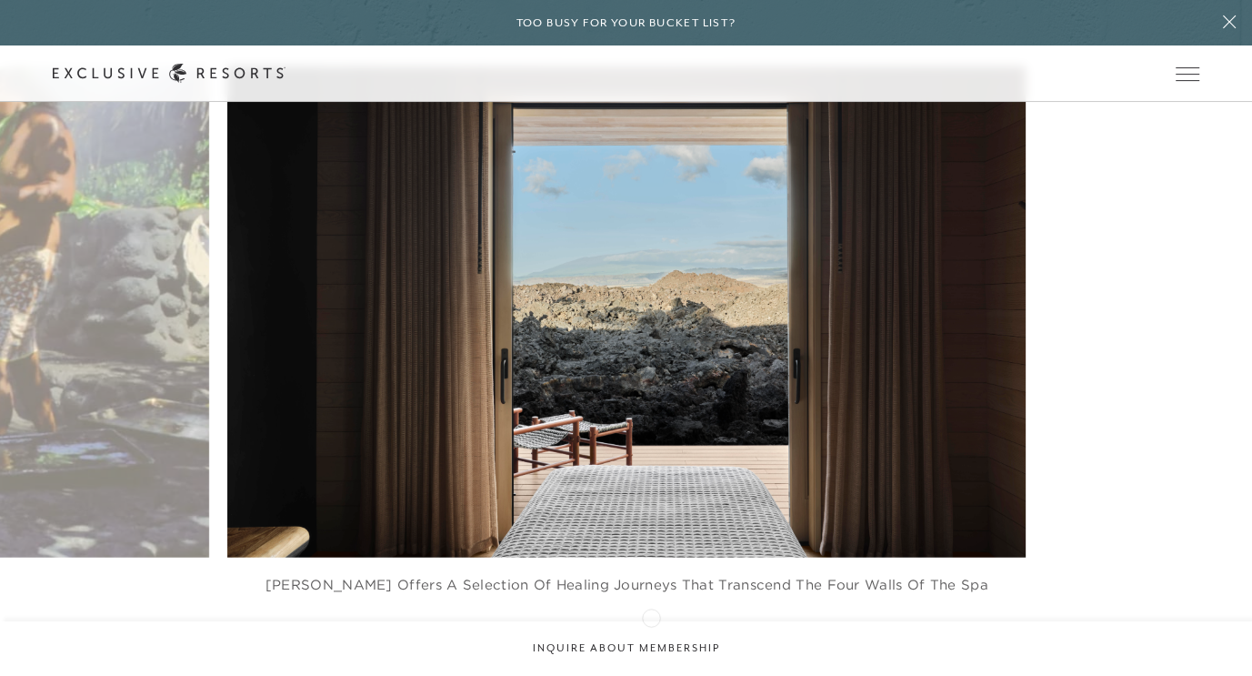
click at [651, 639] on icon at bounding box center [649, 642] width 37 height 7
click at [655, 639] on icon at bounding box center [649, 642] width 37 height 6
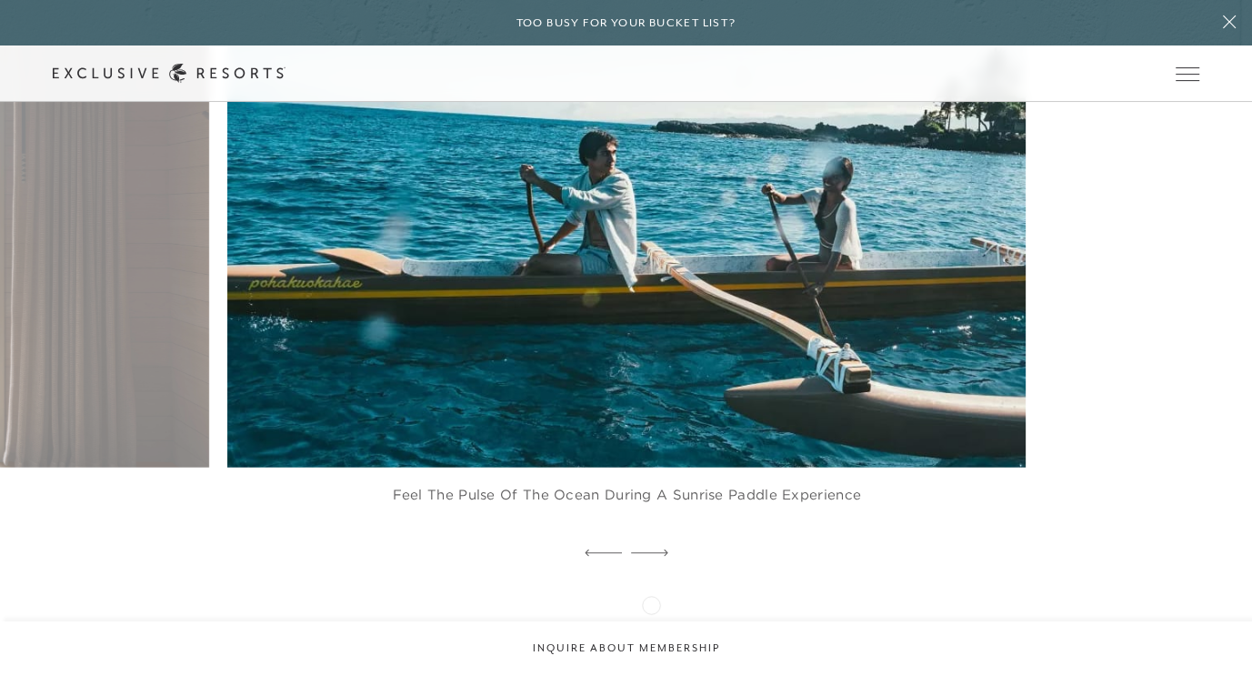
scroll to position [3498, 0]
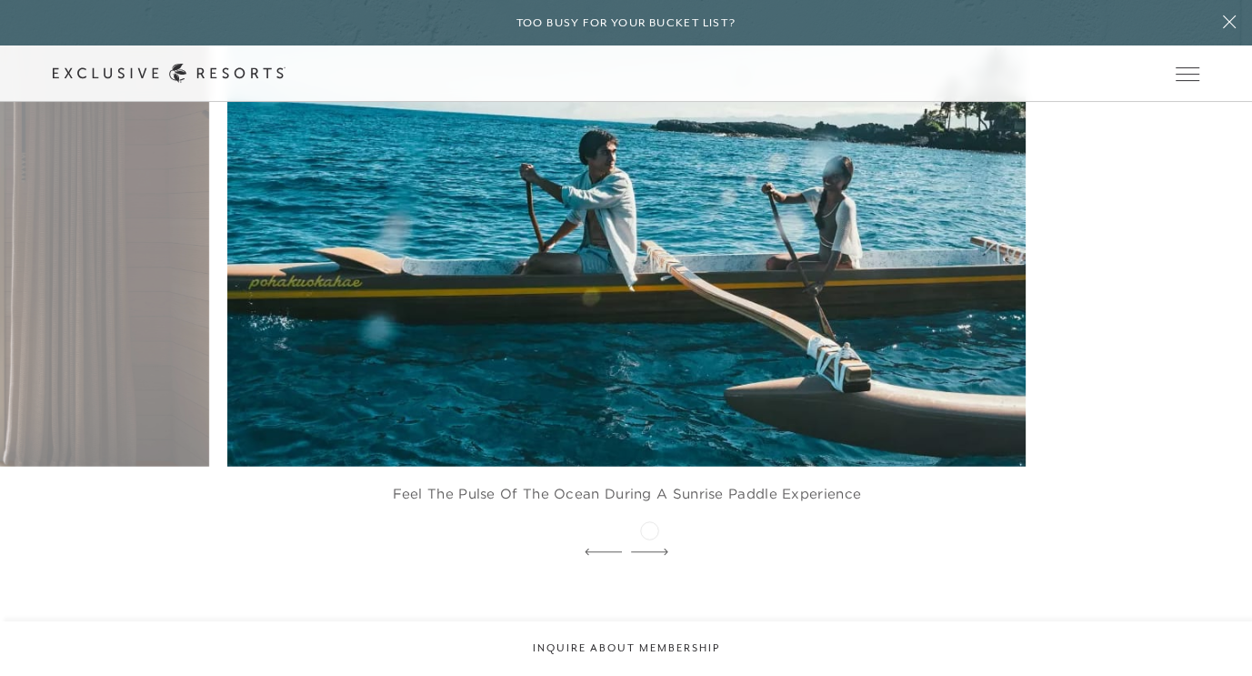
click at [649, 539] on div at bounding box center [649, 552] width 37 height 27
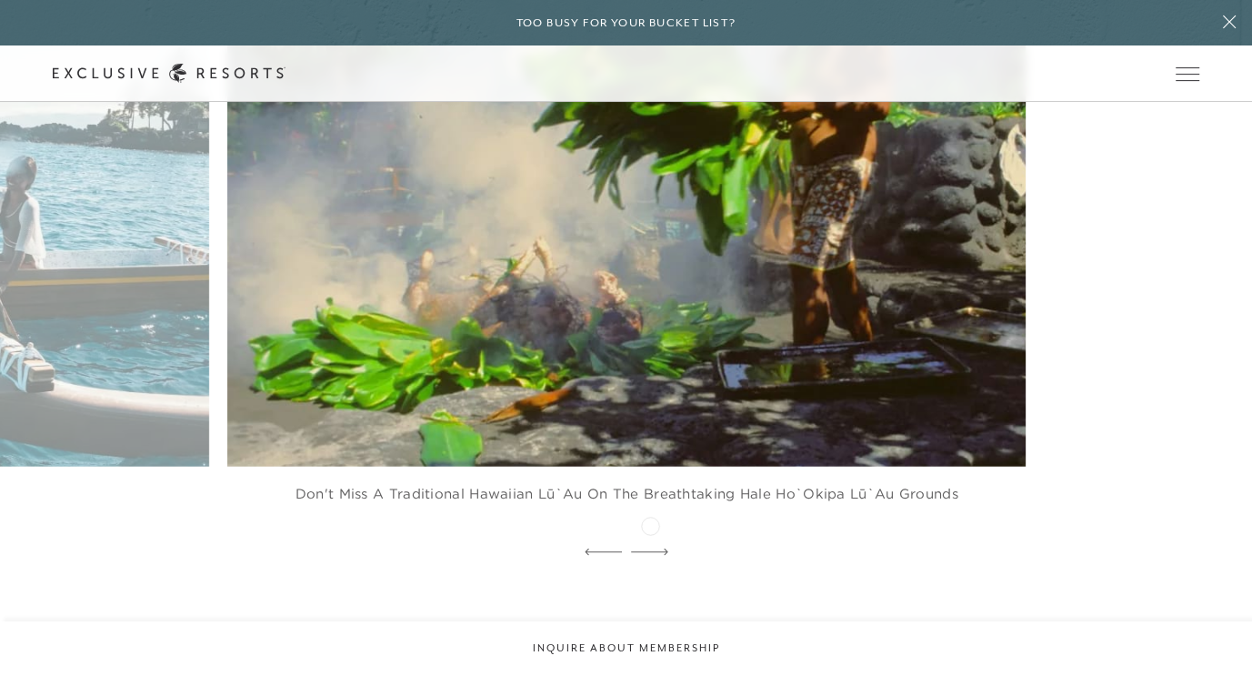
click at [650, 548] on icon at bounding box center [649, 551] width 37 height 6
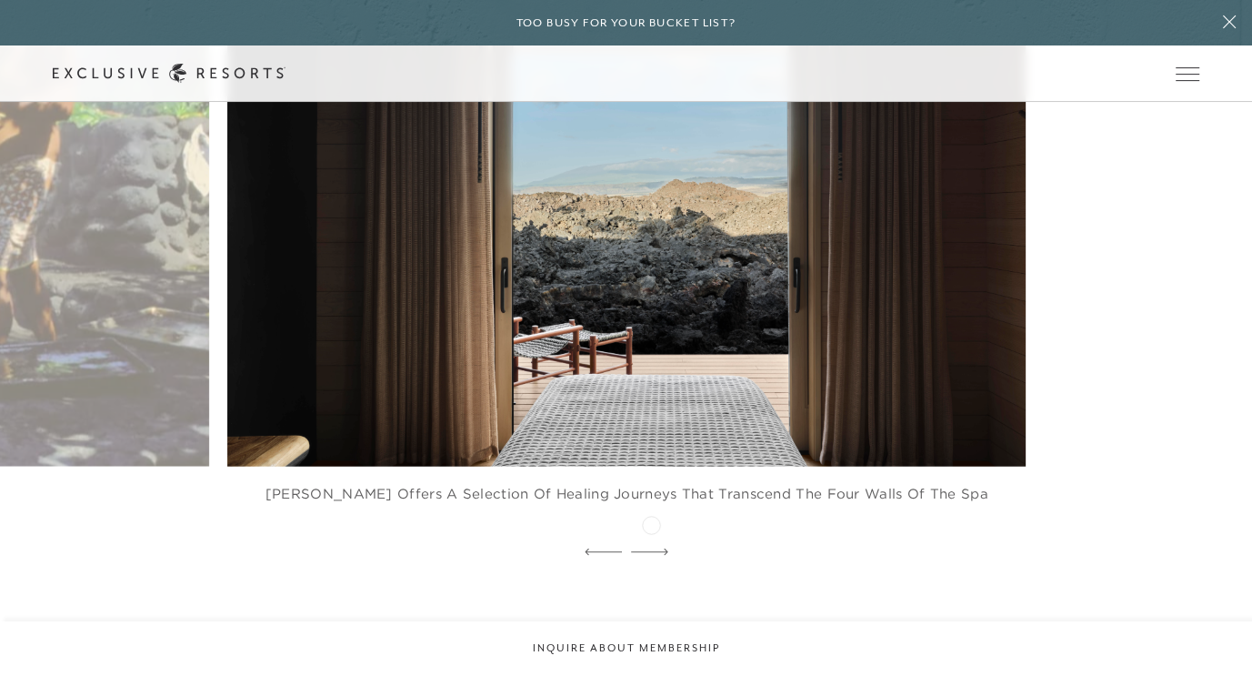
click at [651, 548] on icon at bounding box center [649, 551] width 37 height 7
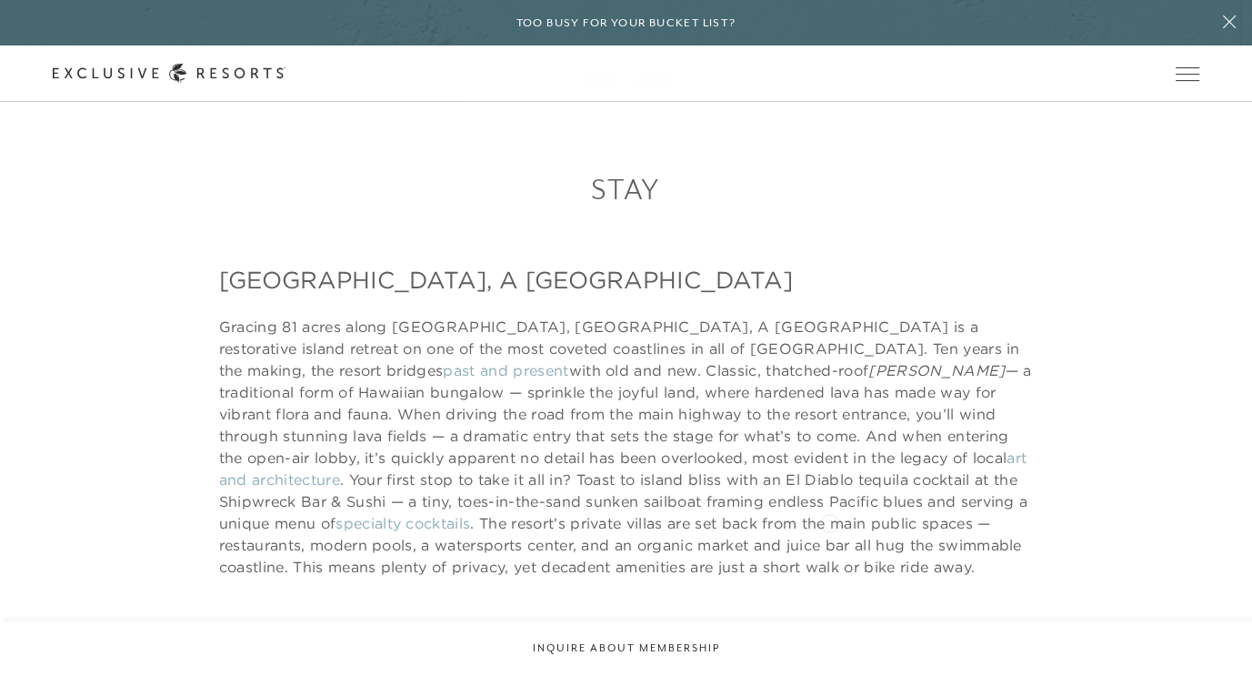
scroll to position [1224, 0]
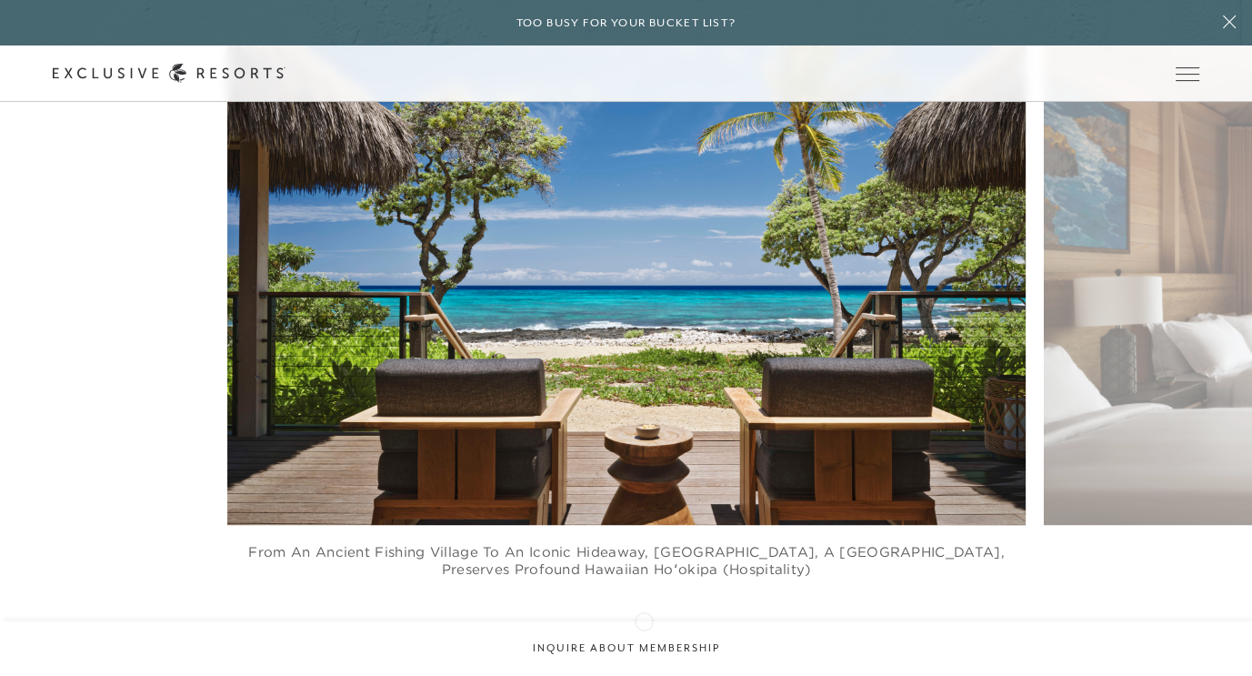
click at [644, 624] on icon at bounding box center [649, 627] width 37 height 7
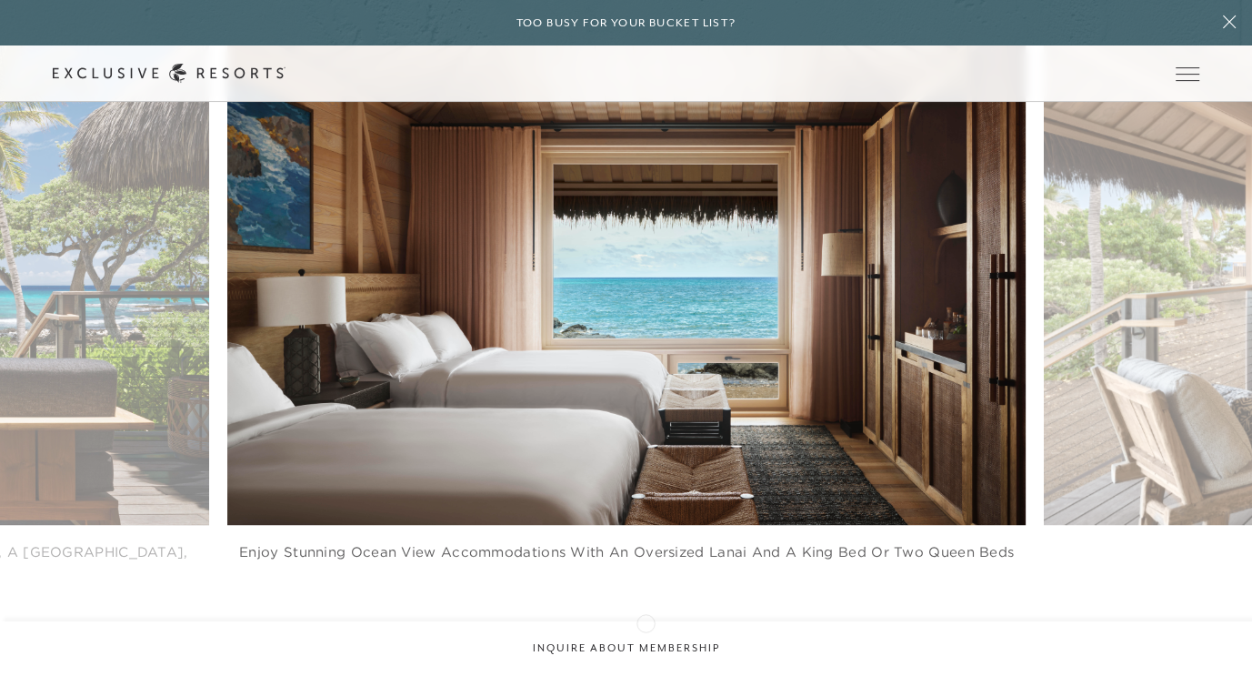
click at [646, 624] on icon at bounding box center [649, 627] width 37 height 7
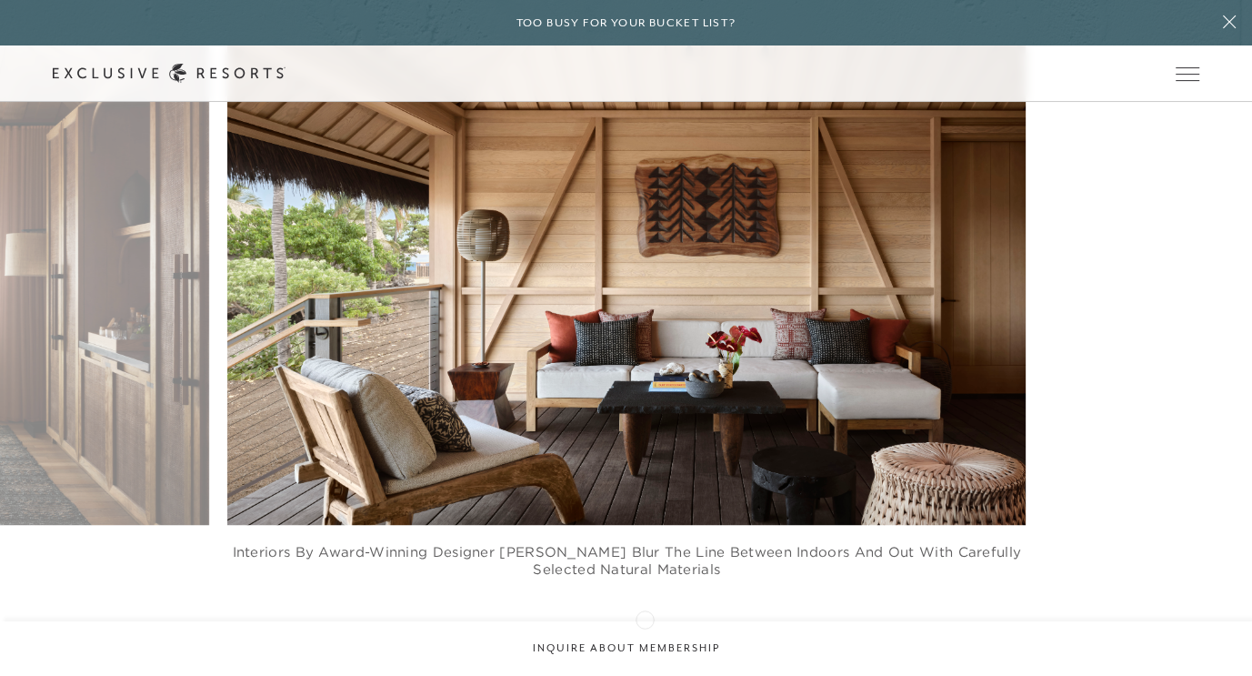
click at [645, 624] on icon at bounding box center [649, 627] width 37 height 7
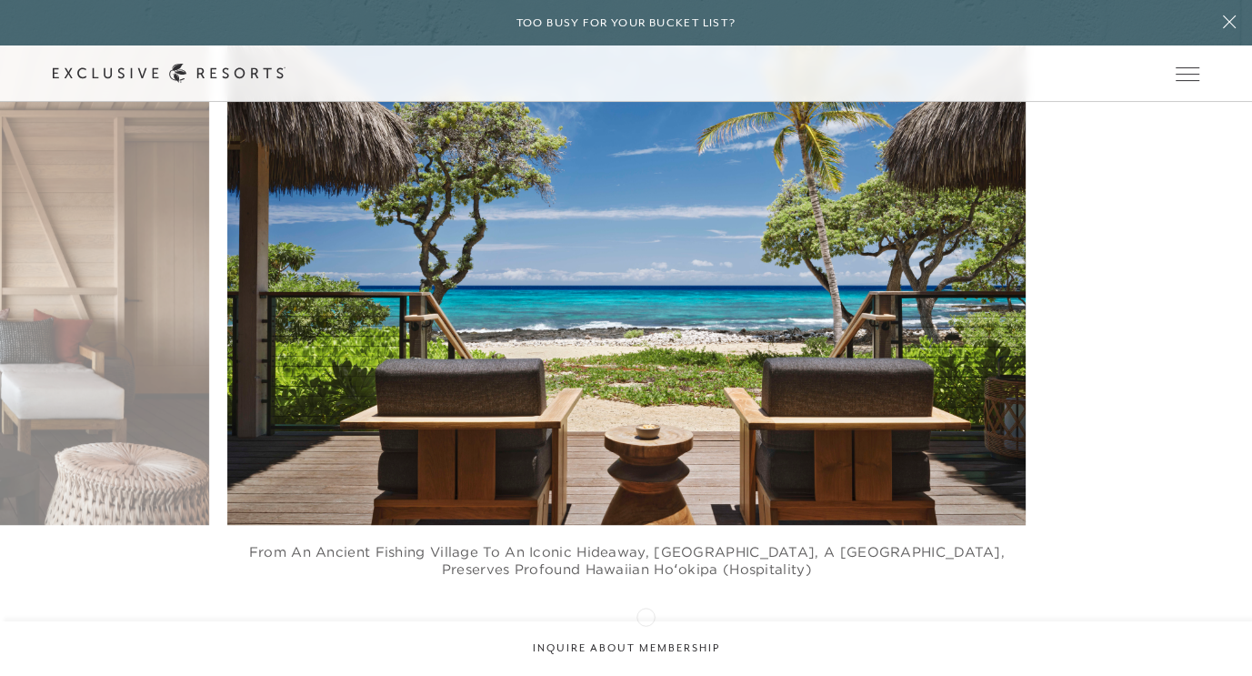
click at [646, 624] on icon at bounding box center [649, 627] width 37 height 7
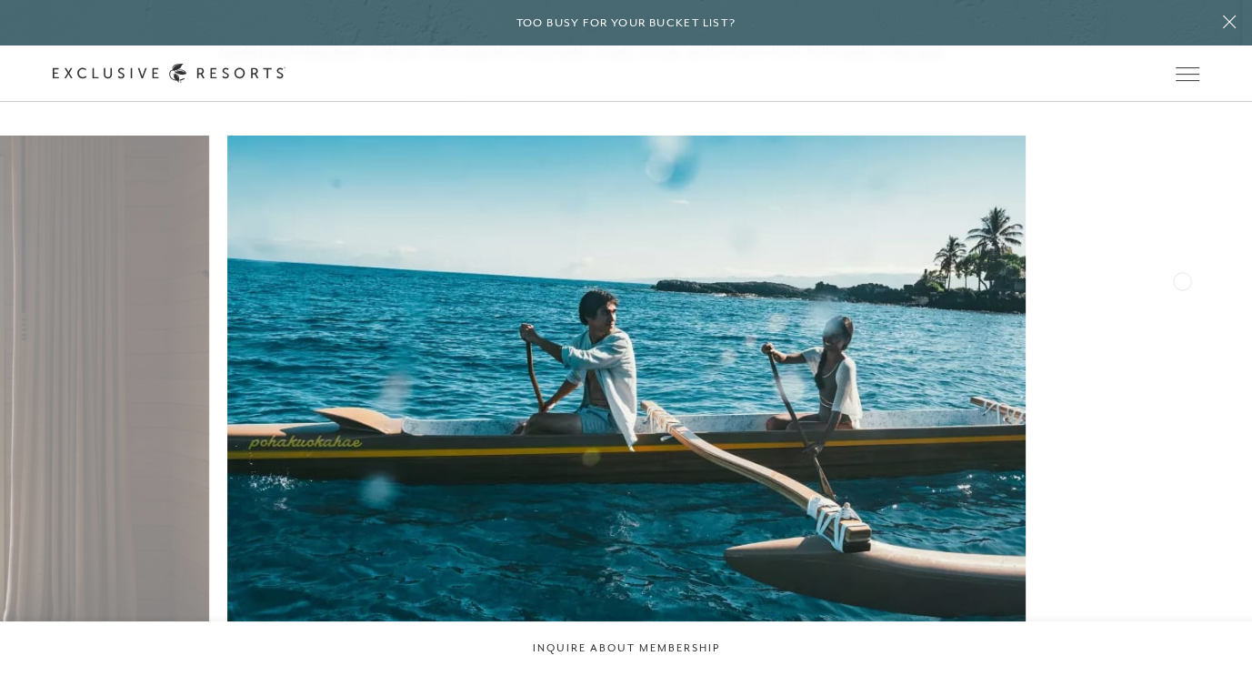
scroll to position [3365, 0]
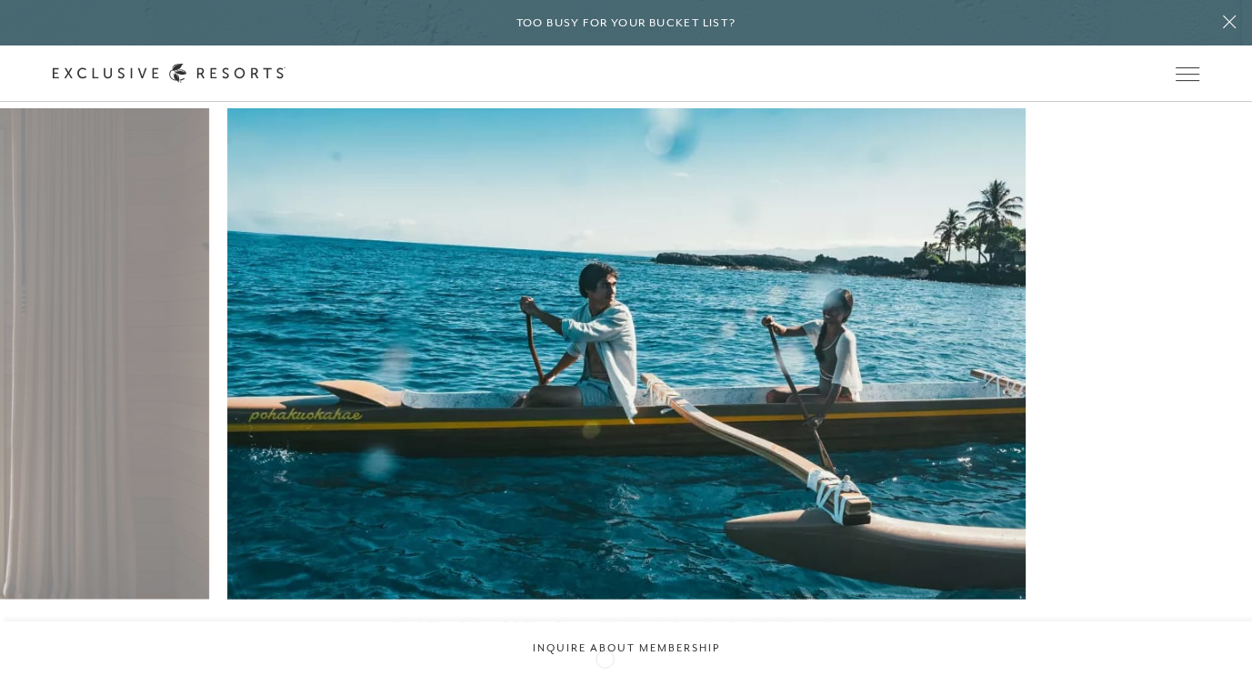
click at [605, 675] on icon at bounding box center [603, 684] width 37 height 7
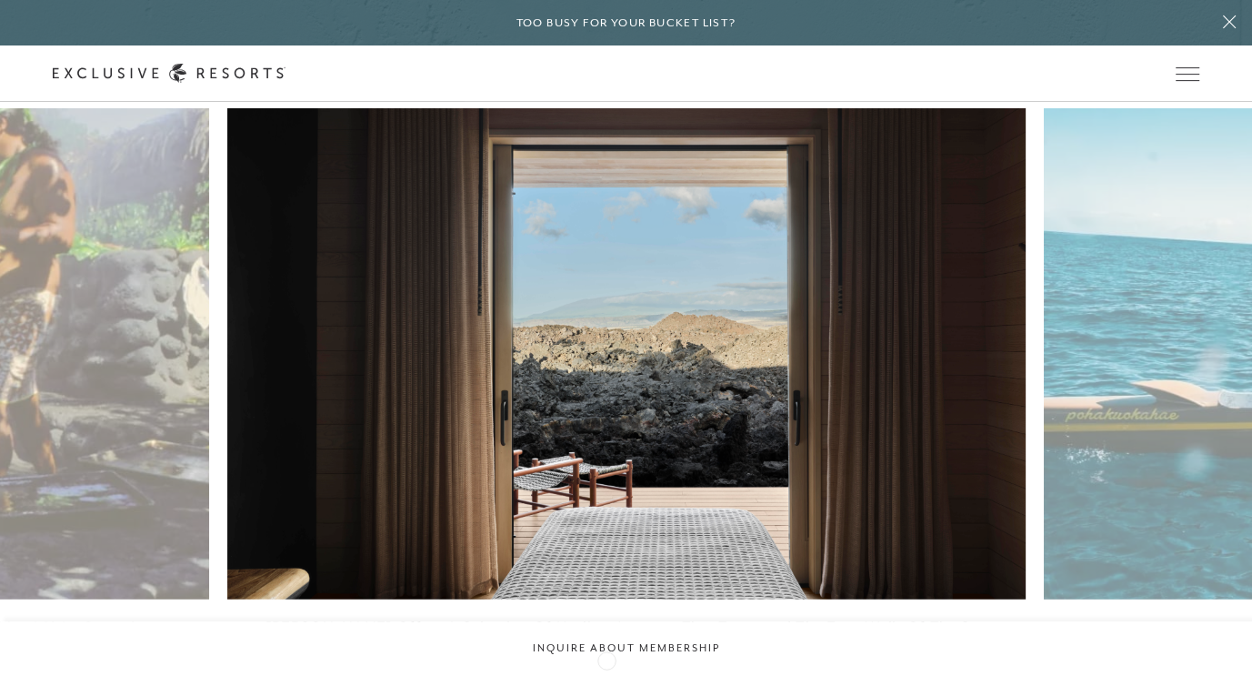
click at [607, 675] on icon at bounding box center [603, 684] width 37 height 7
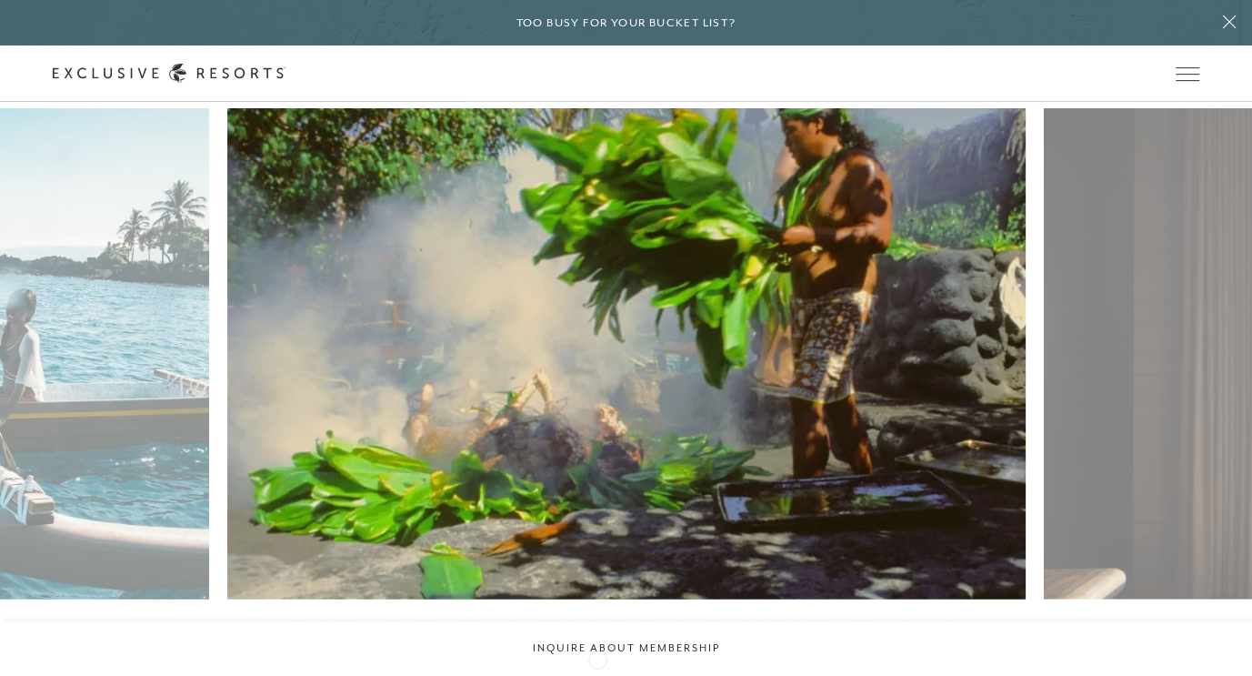
click at [598, 675] on icon at bounding box center [603, 684] width 37 height 6
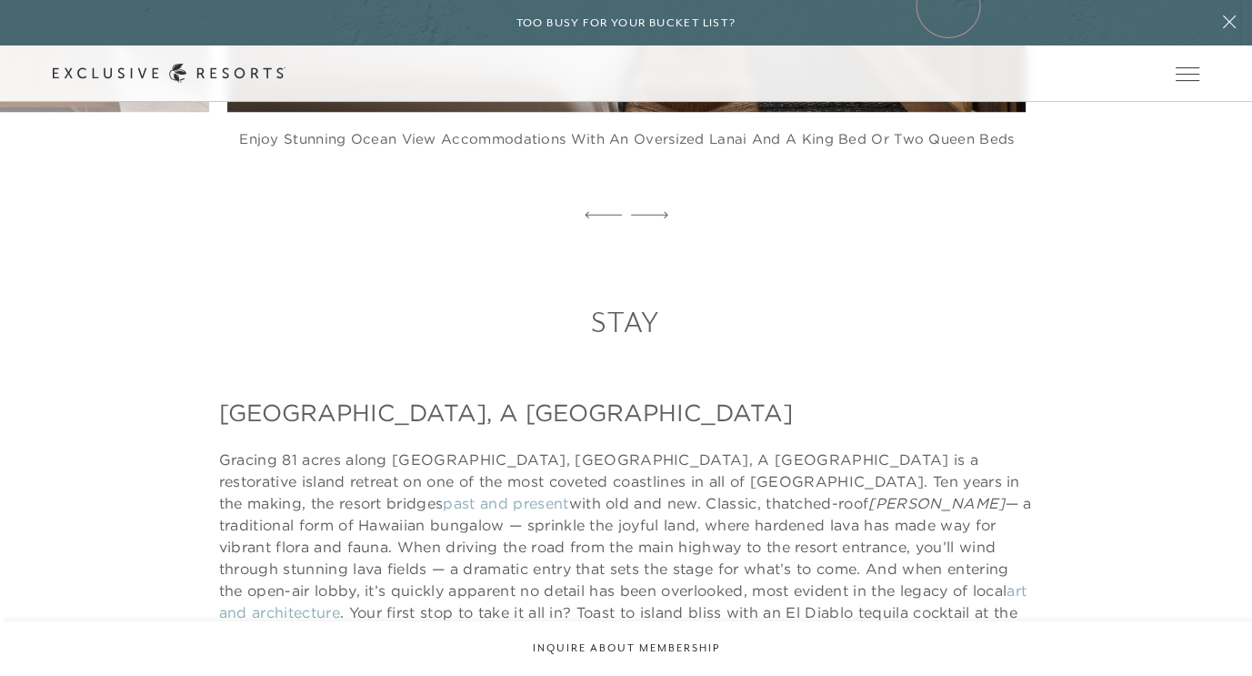
scroll to position [455, 0]
